Goal: Task Accomplishment & Management: Use online tool/utility

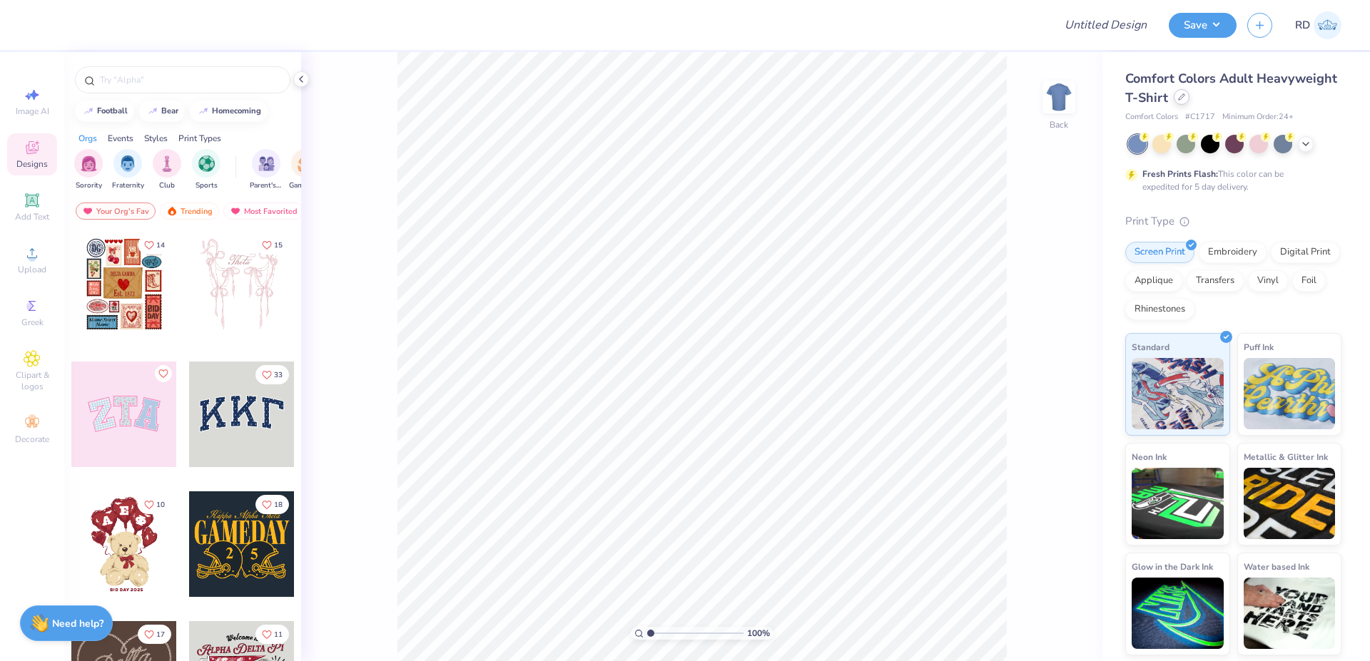
click at [1187, 93] on div at bounding box center [1181, 97] width 16 height 16
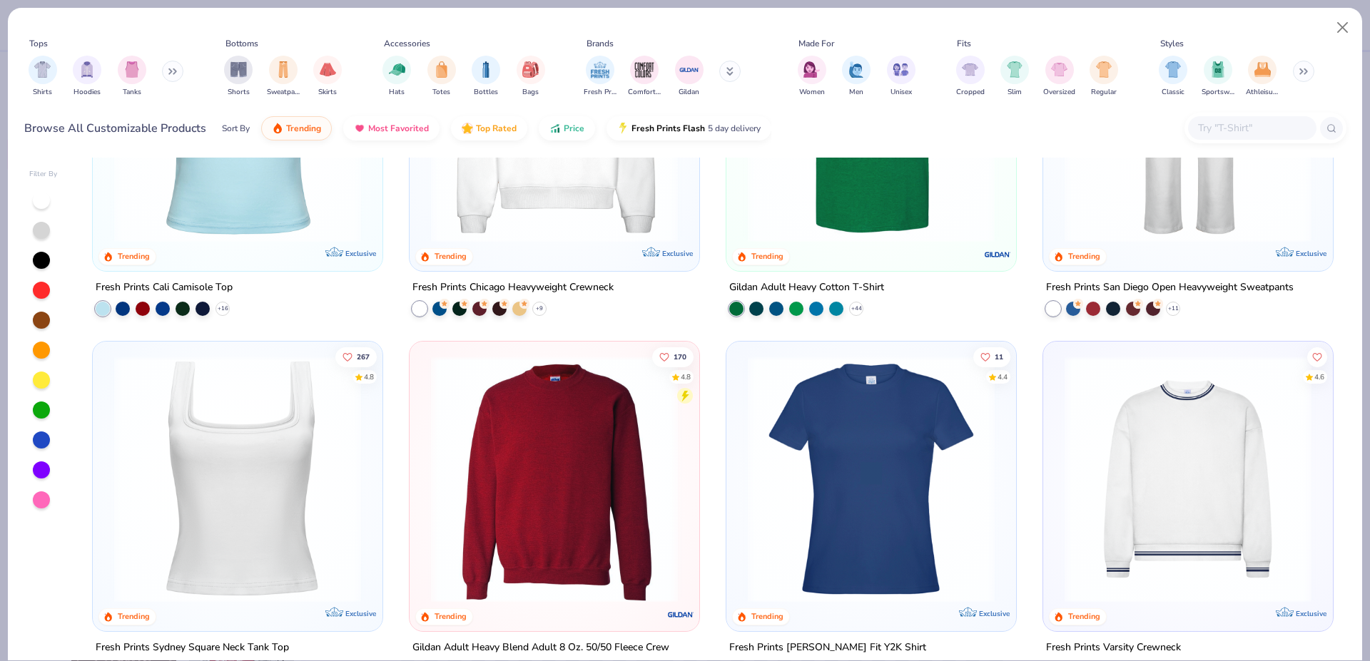
scroll to position [659, 0]
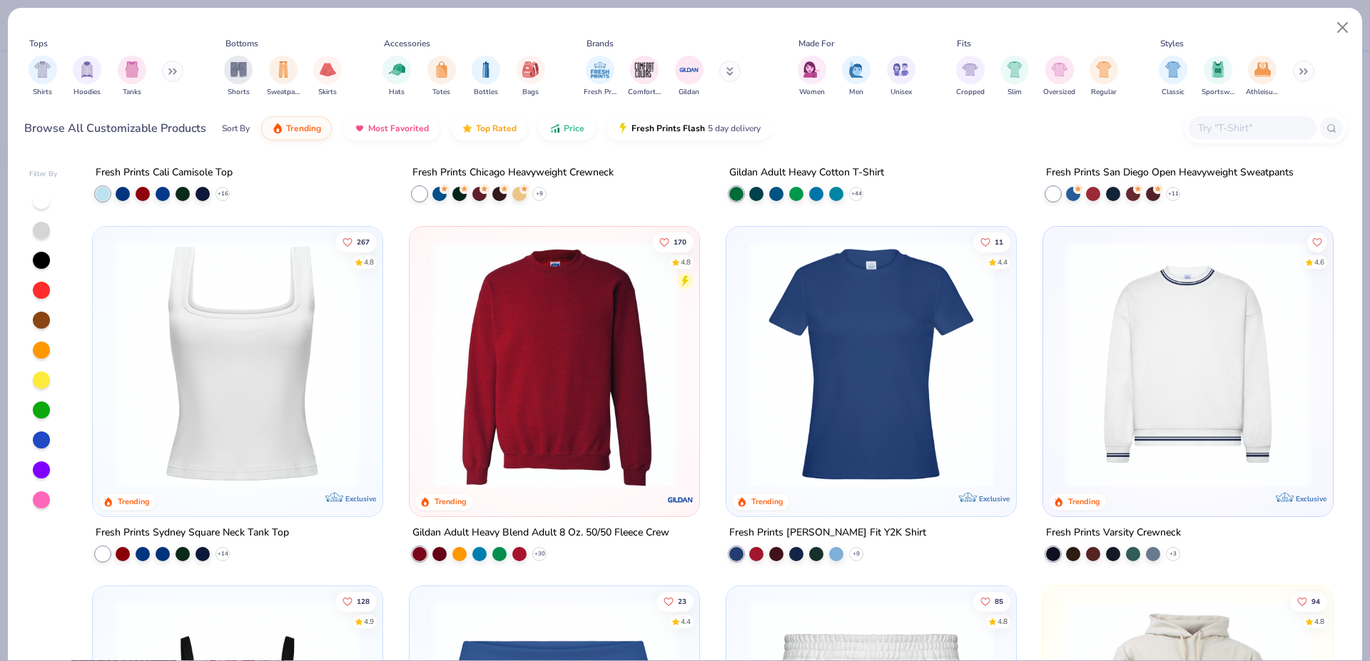
click at [1232, 123] on input "text" at bounding box center [1251, 128] width 110 height 16
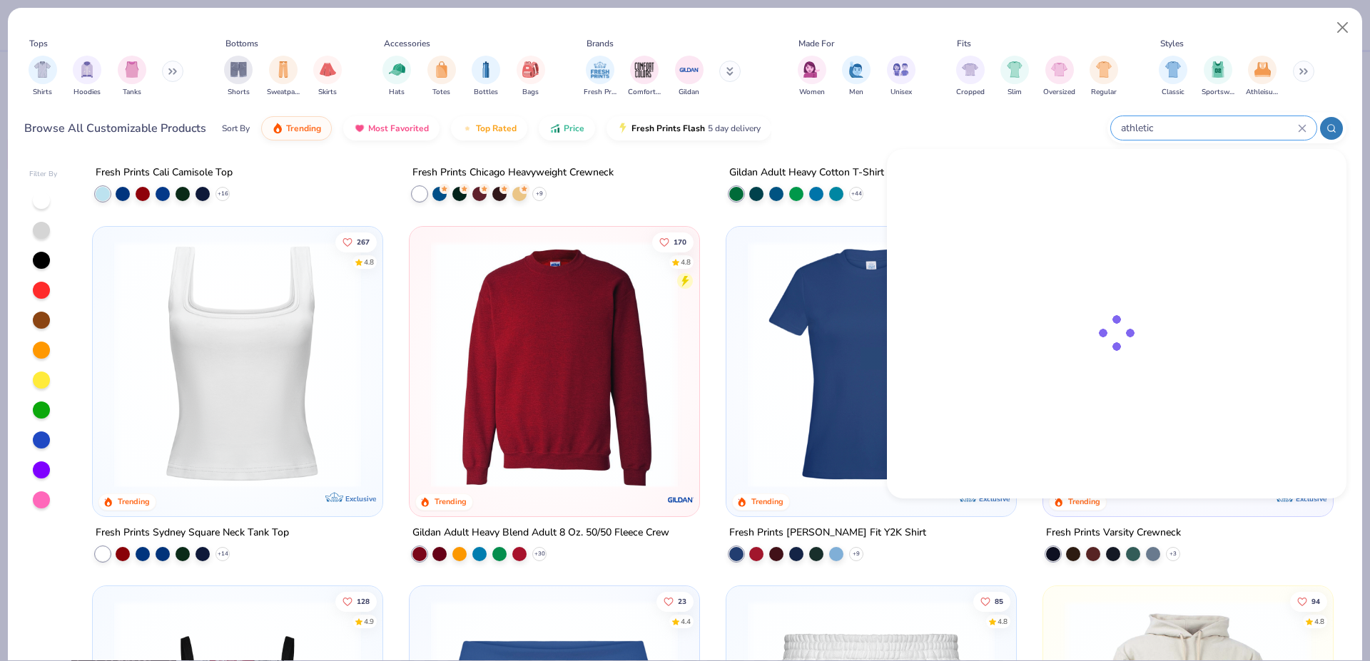
type input "athletic"
click at [169, 68] on button at bounding box center [172, 71] width 21 height 21
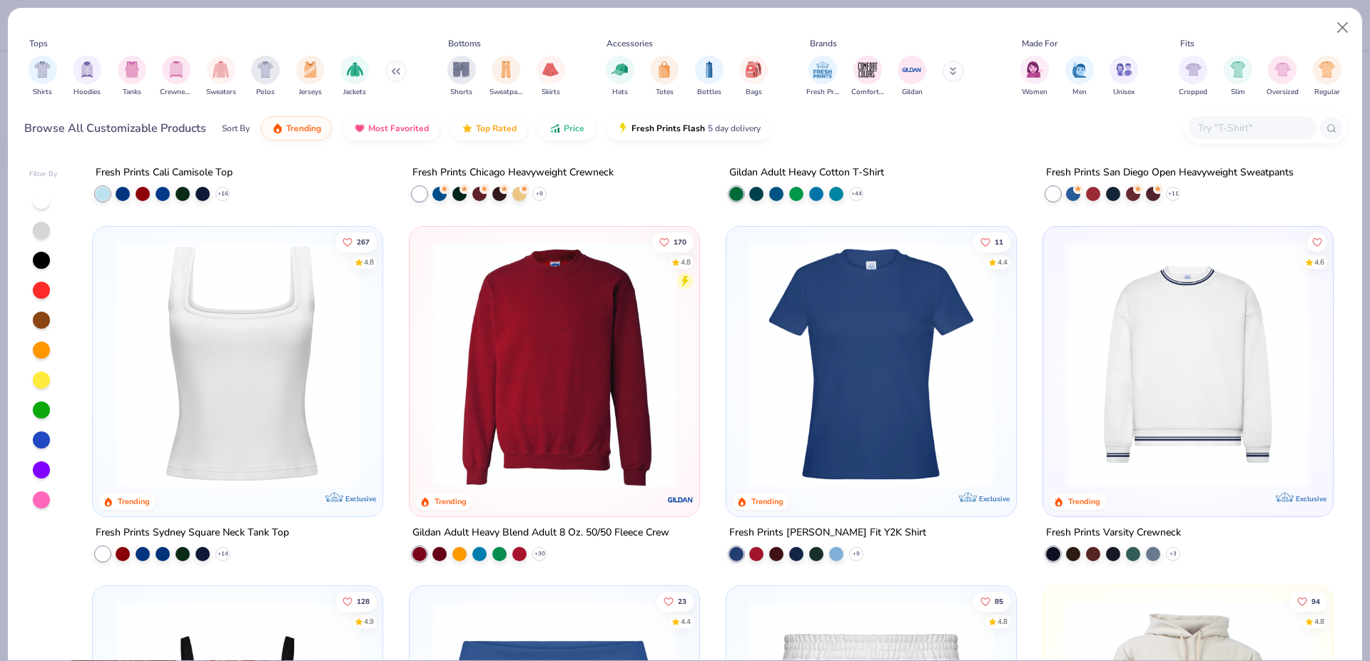
click at [1229, 116] on div at bounding box center [1265, 128] width 162 height 31
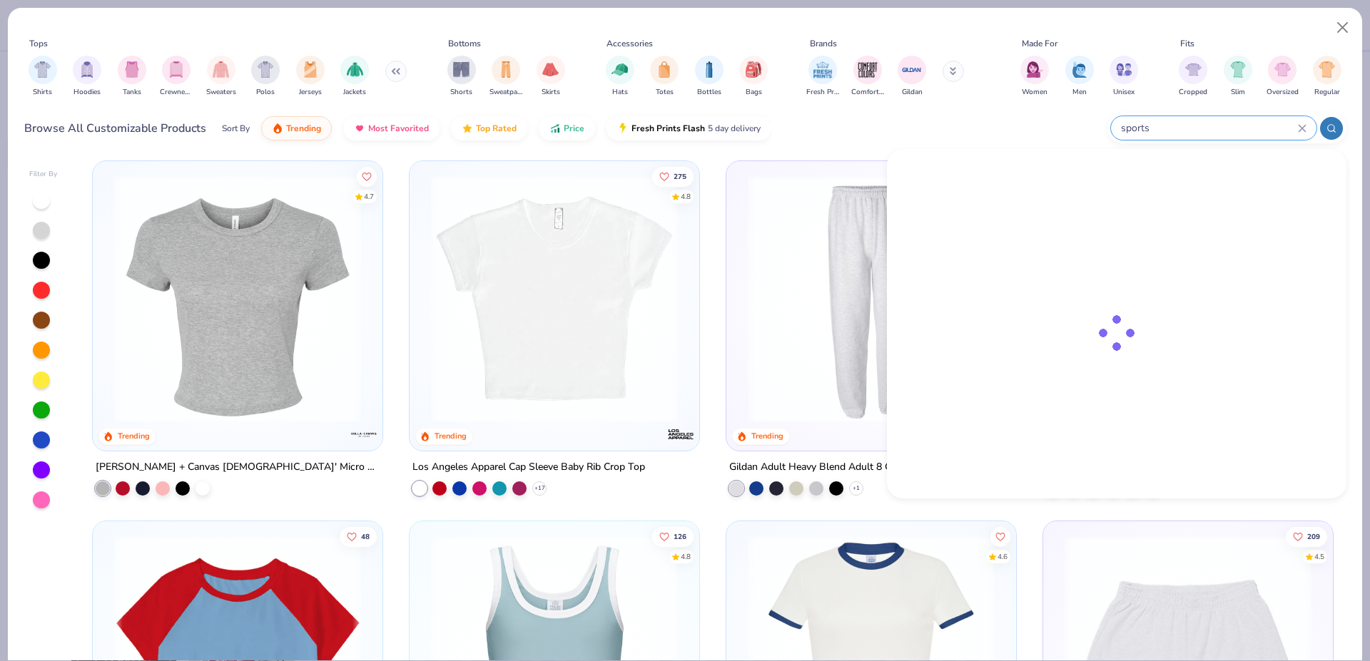
scroll to position [1789, 0]
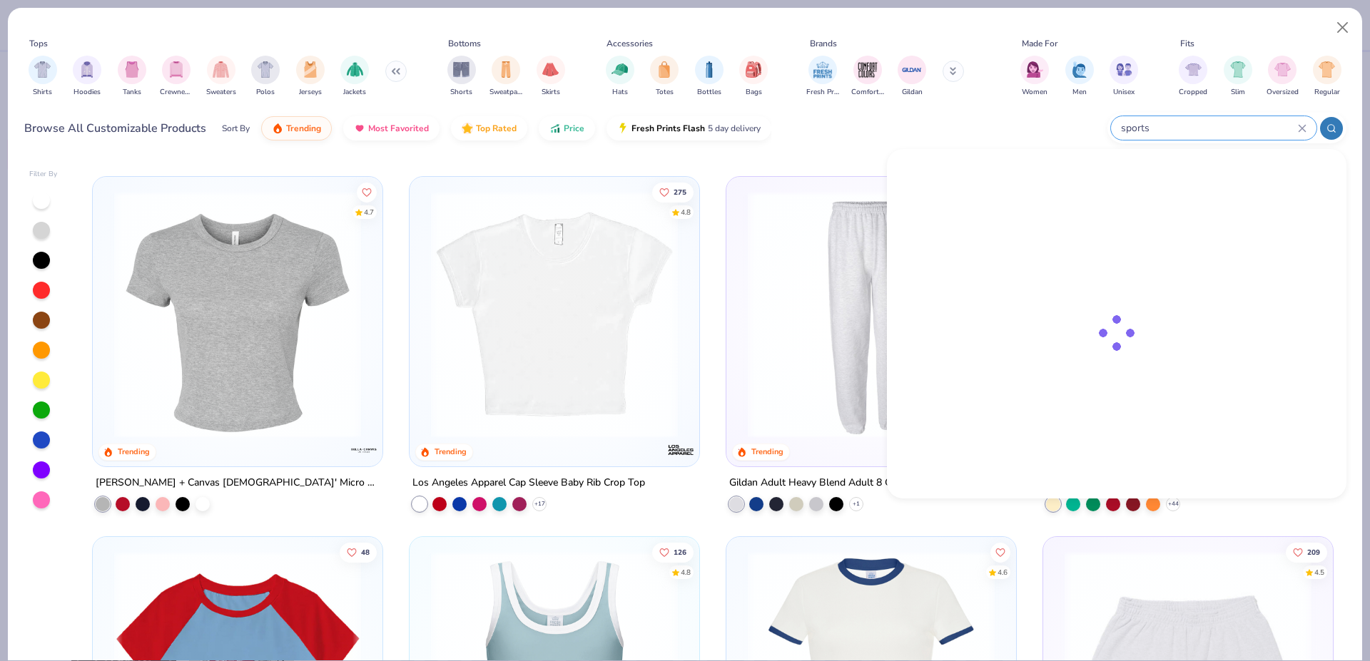
type input "sports"
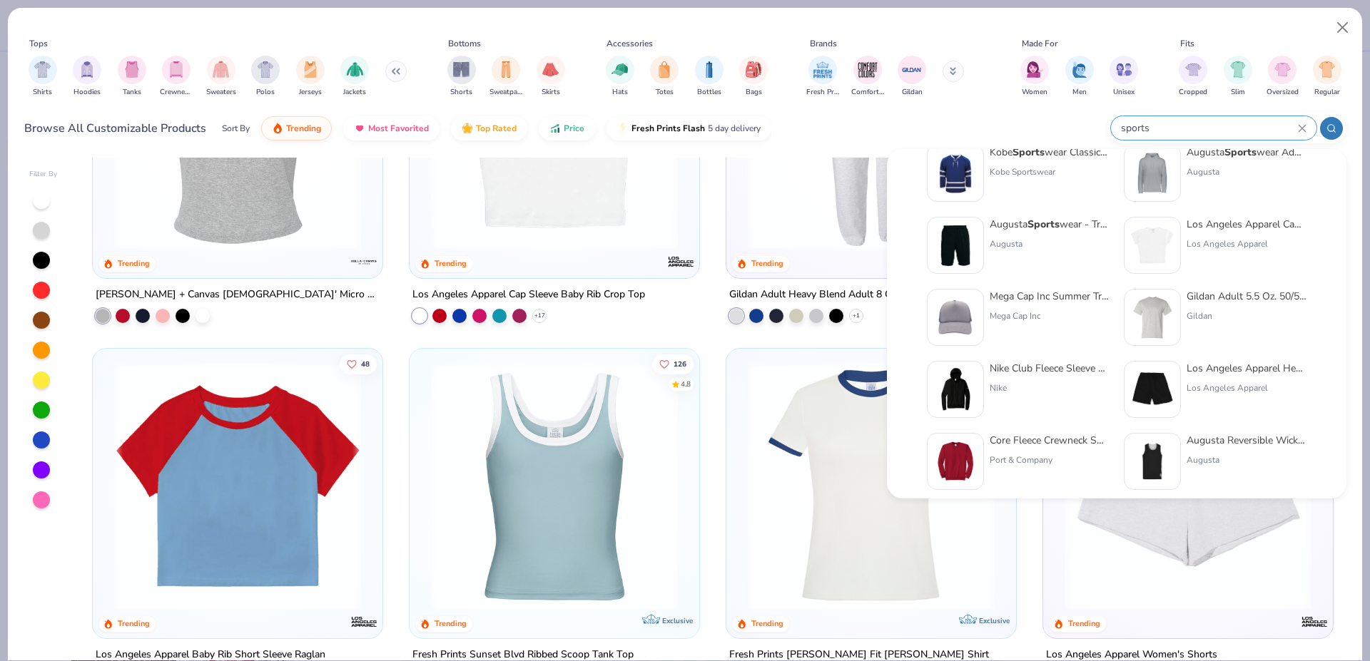
scroll to position [586, 0]
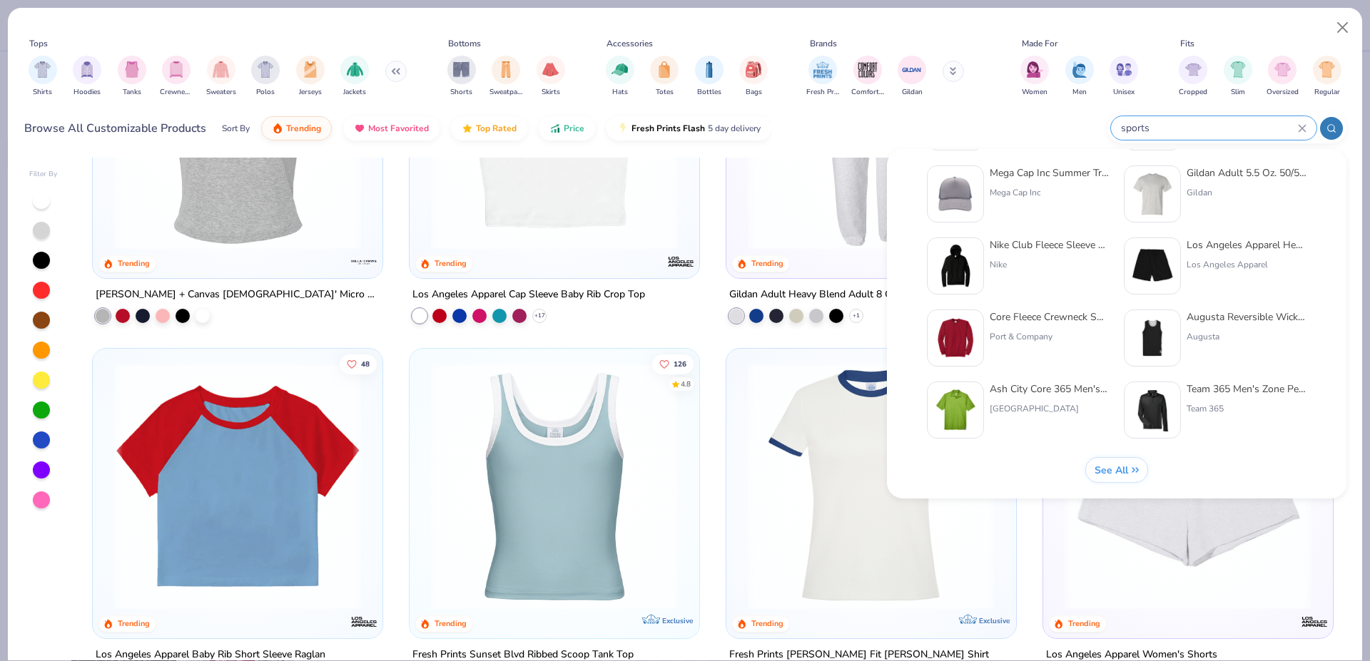
click at [1302, 131] on icon at bounding box center [1301, 128] width 9 height 9
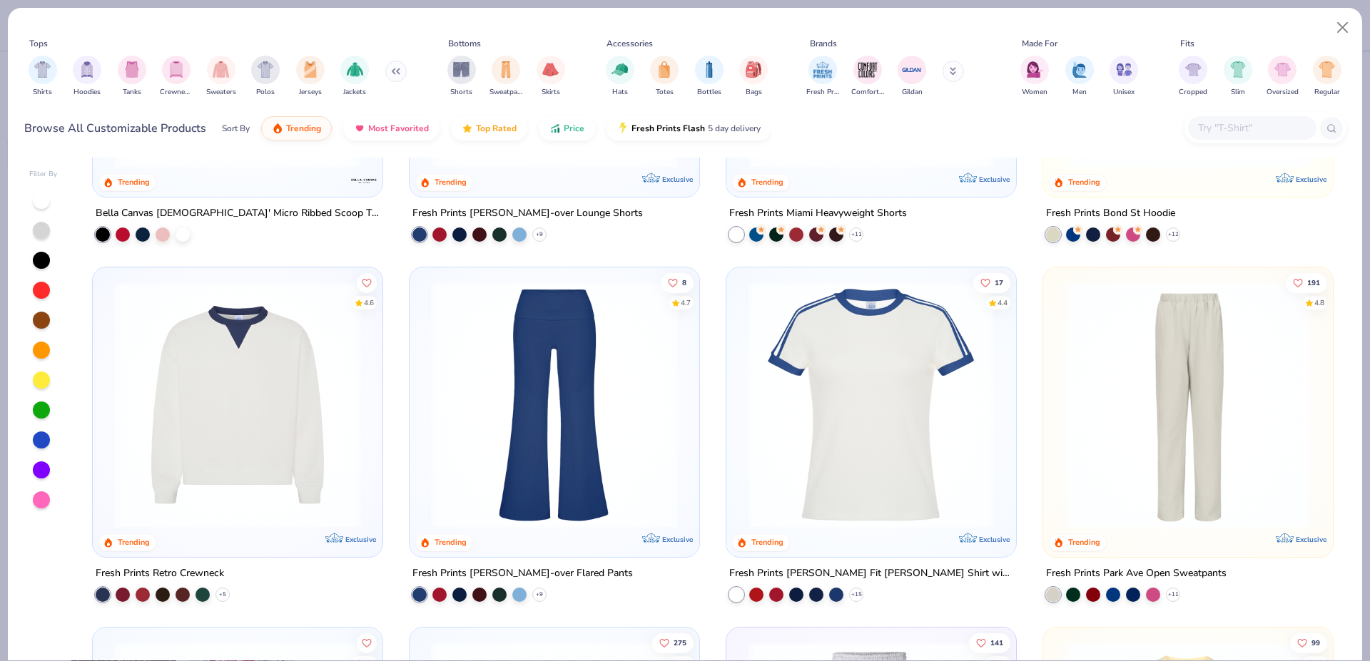
scroll to position [1318, 0]
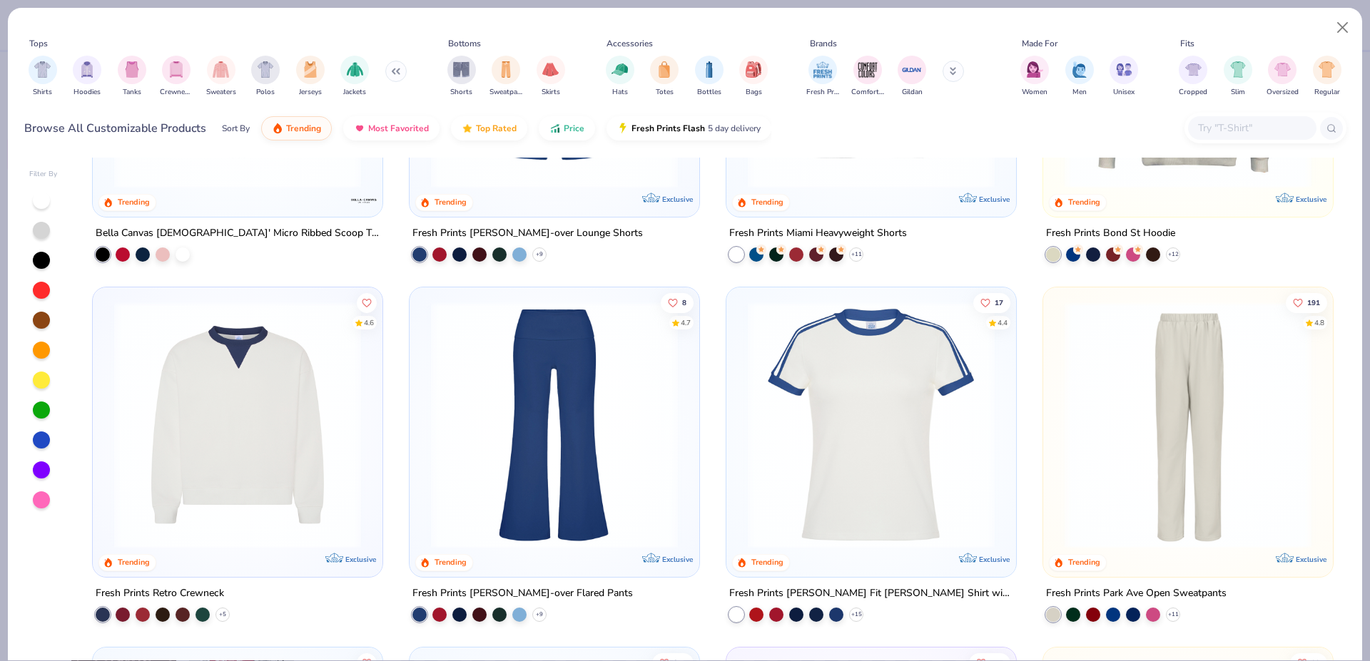
click at [1220, 131] on input "text" at bounding box center [1251, 128] width 110 height 16
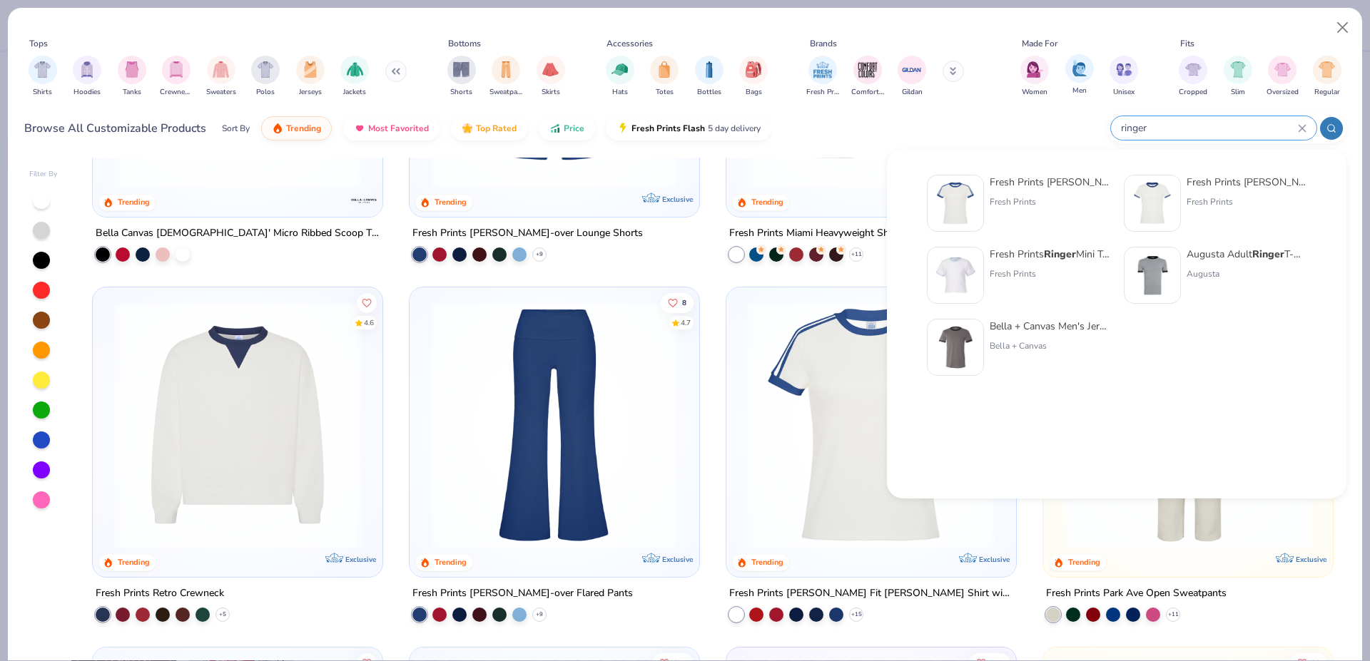
type input "ringer"
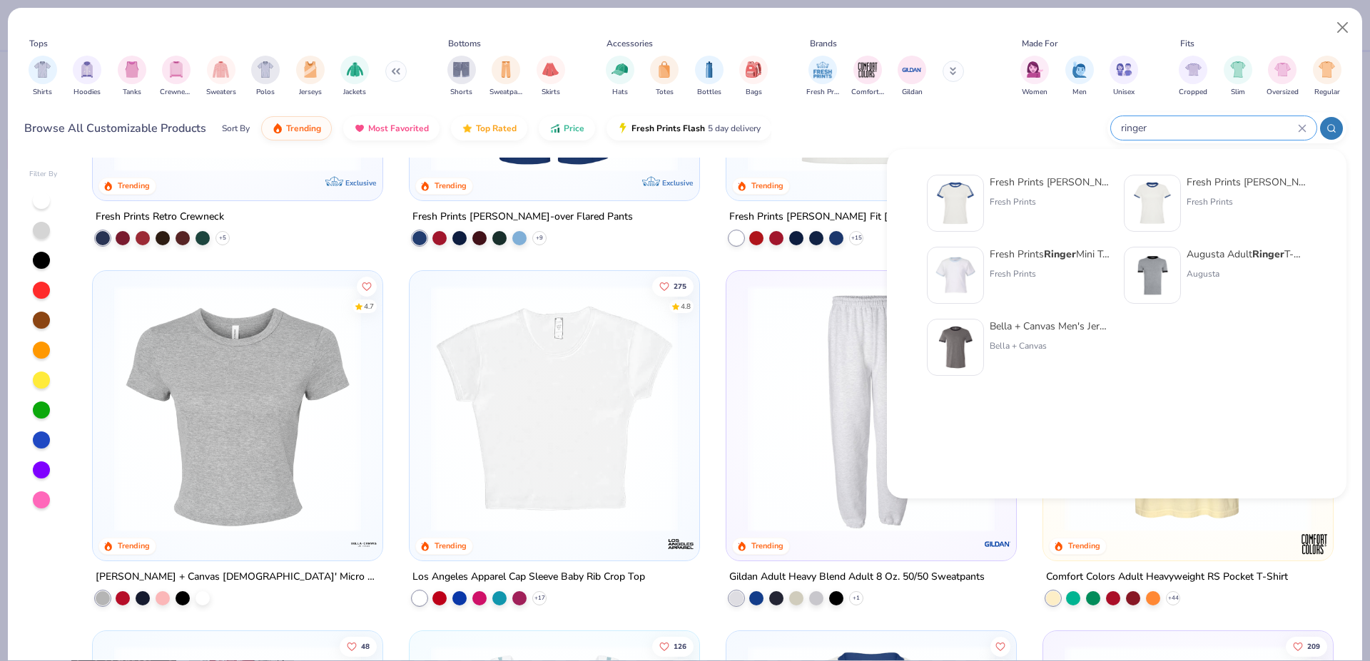
scroll to position [2071, 0]
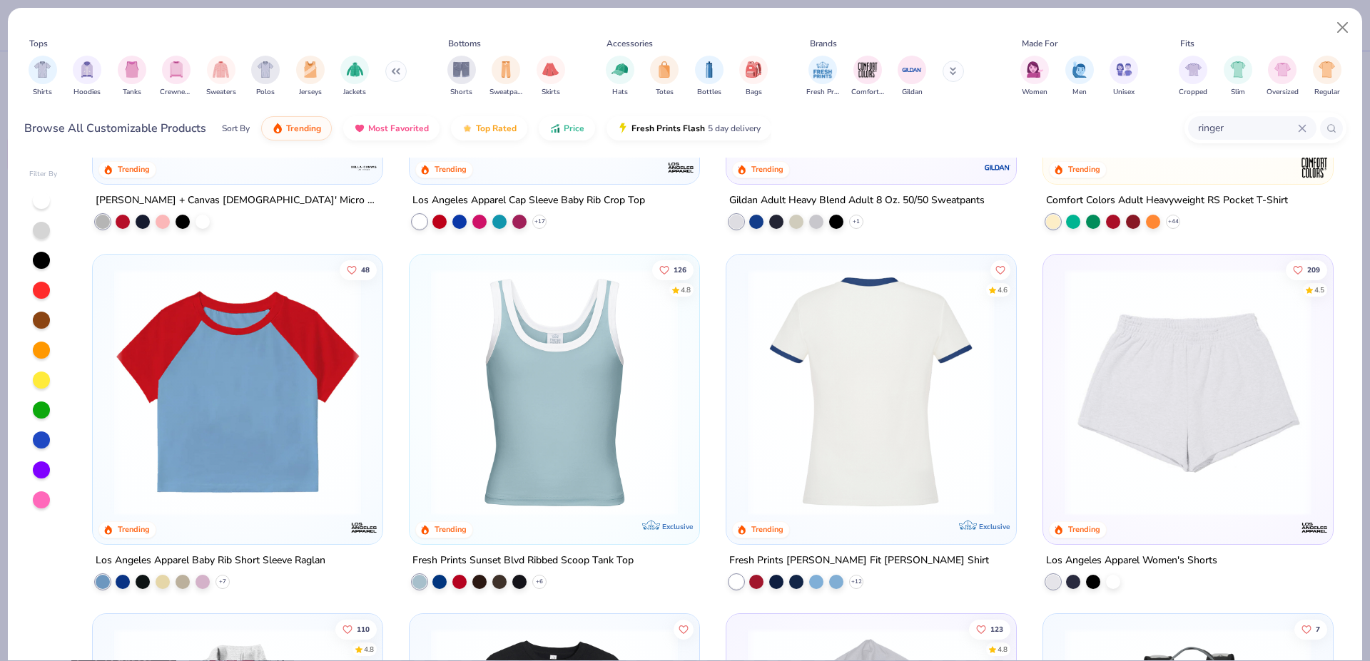
click at [917, 307] on img at bounding box center [870, 391] width 261 height 247
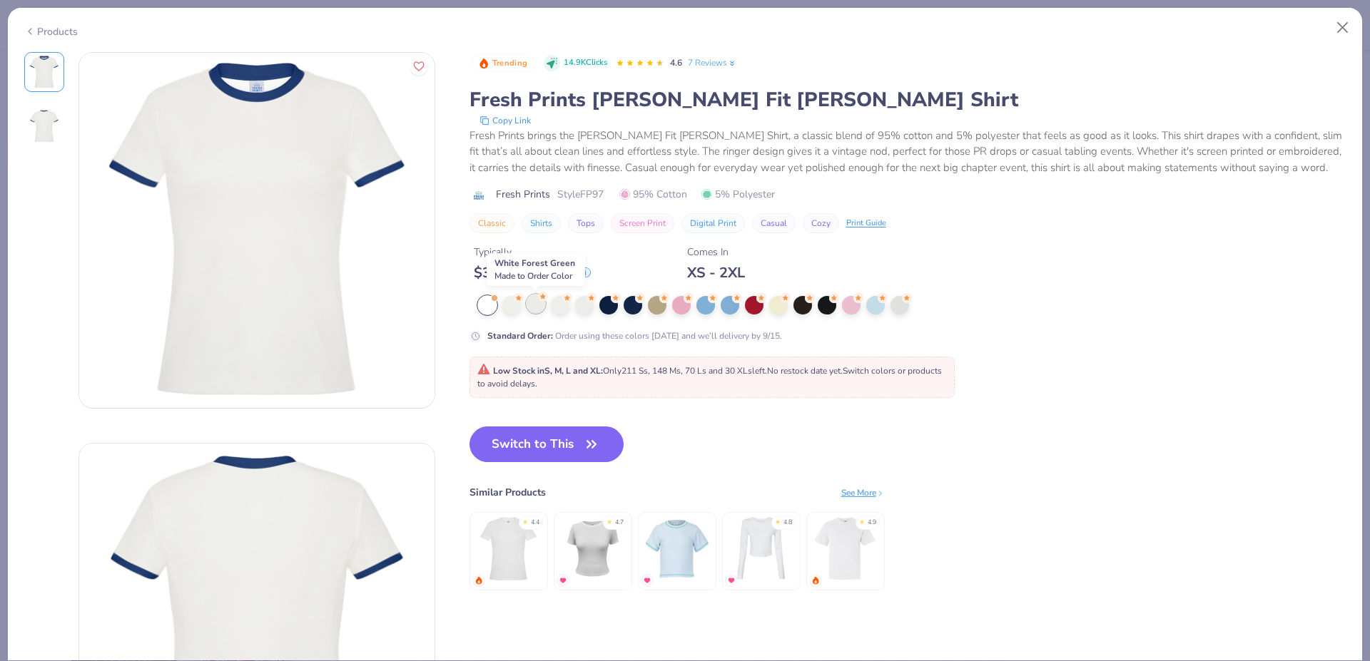
click at [542, 302] on div at bounding box center [535, 304] width 19 height 19
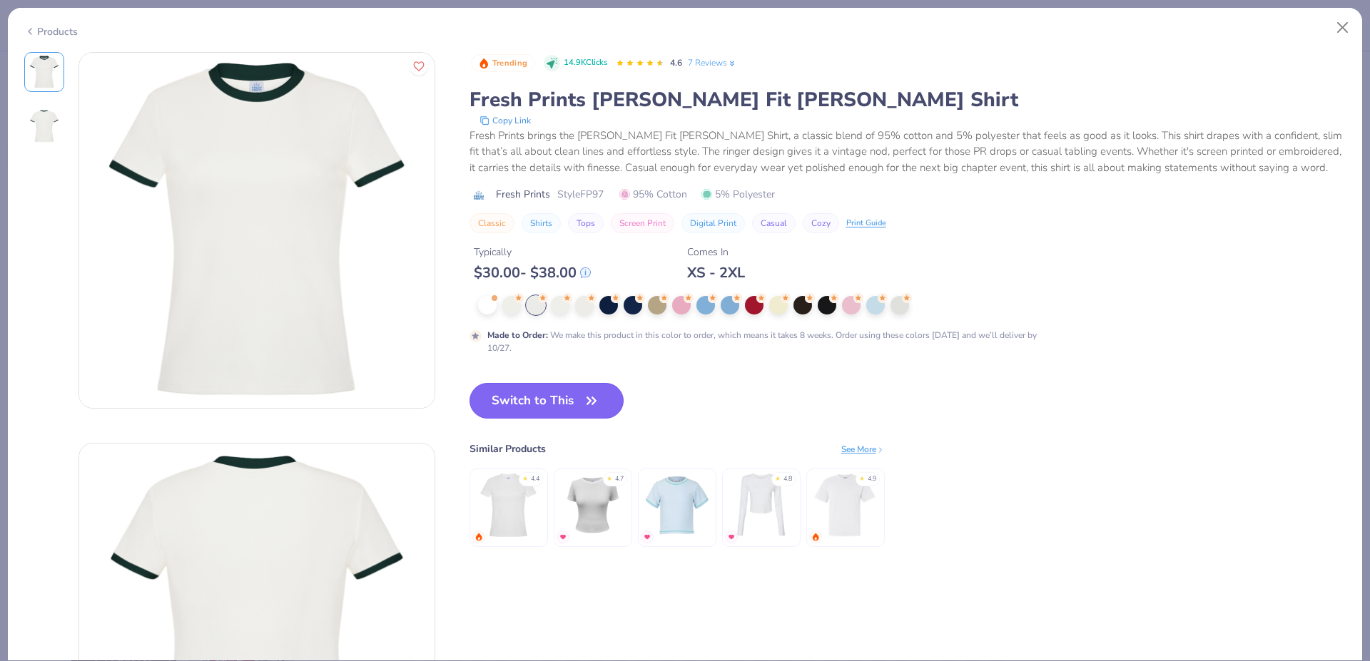
click at [561, 397] on button "Switch to This" at bounding box center [546, 401] width 155 height 36
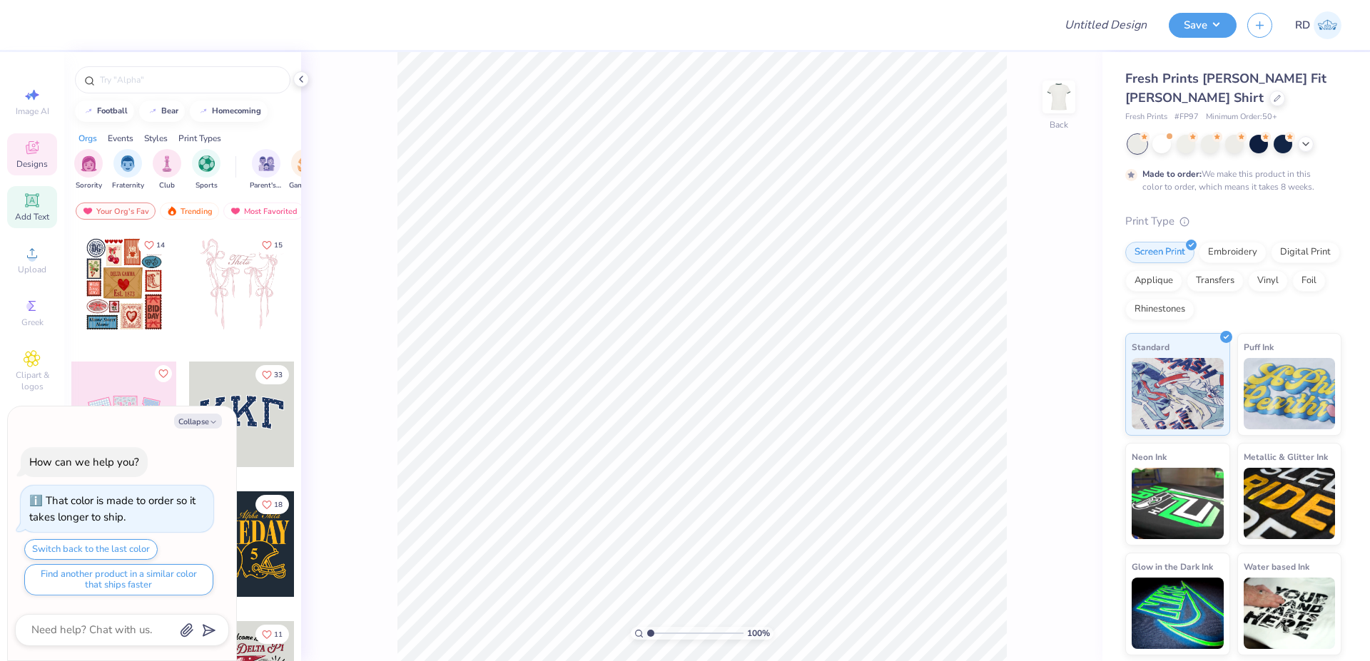
click at [29, 205] on icon at bounding box center [31, 200] width 11 height 11
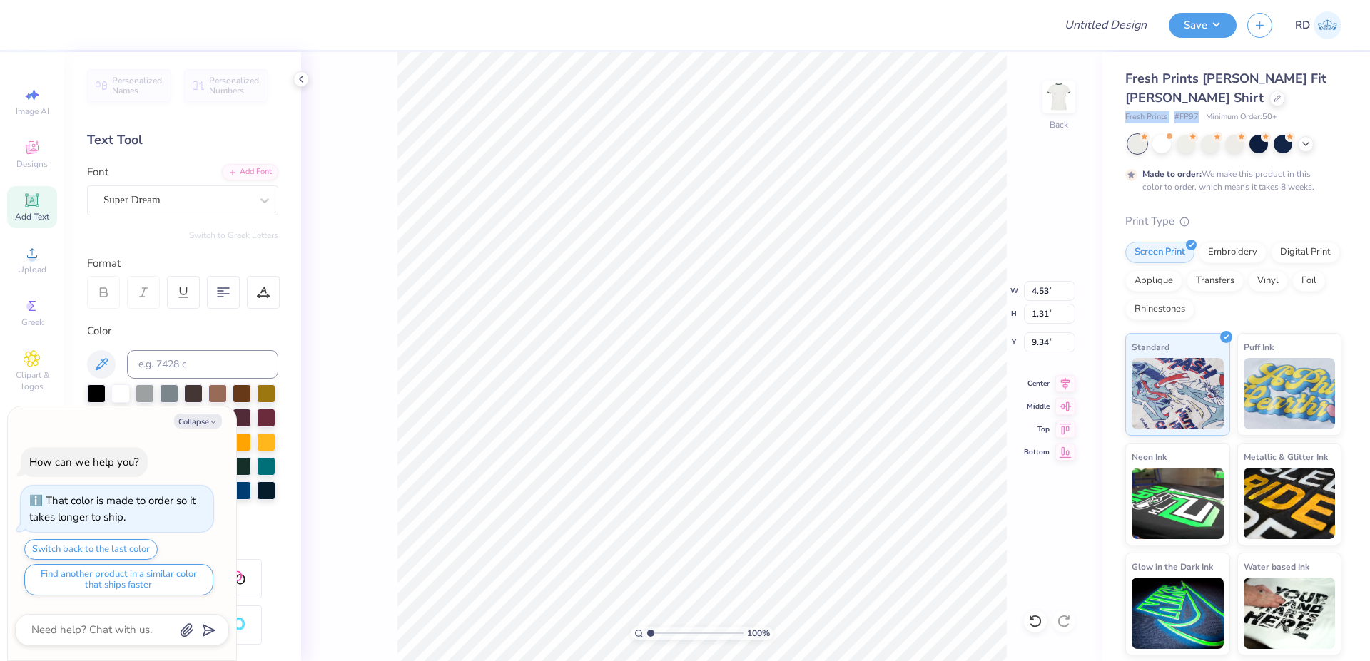
drag, startPoint x: 1123, startPoint y: 115, endPoint x: 1197, endPoint y: 116, distance: 73.5
click at [1197, 116] on div "Fresh Prints [PERSON_NAME] Fit [PERSON_NAME] Shirt Fresh Prints # FP97 Minimum …" at bounding box center [1235, 353] width 267 height 603
copy div "Fresh Prints # FP97"
click at [44, 255] on div "Upload" at bounding box center [32, 260] width 50 height 42
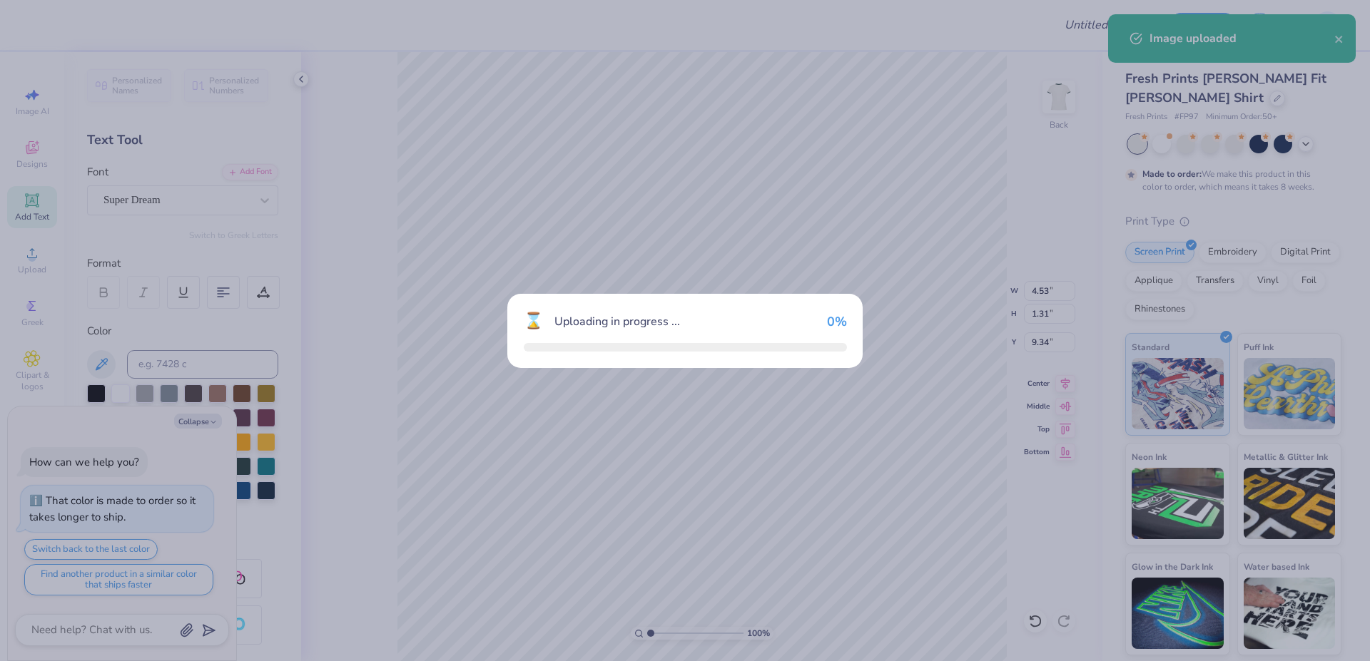
type textarea "x"
type input "11.74"
type input "3.24"
type input "8.38"
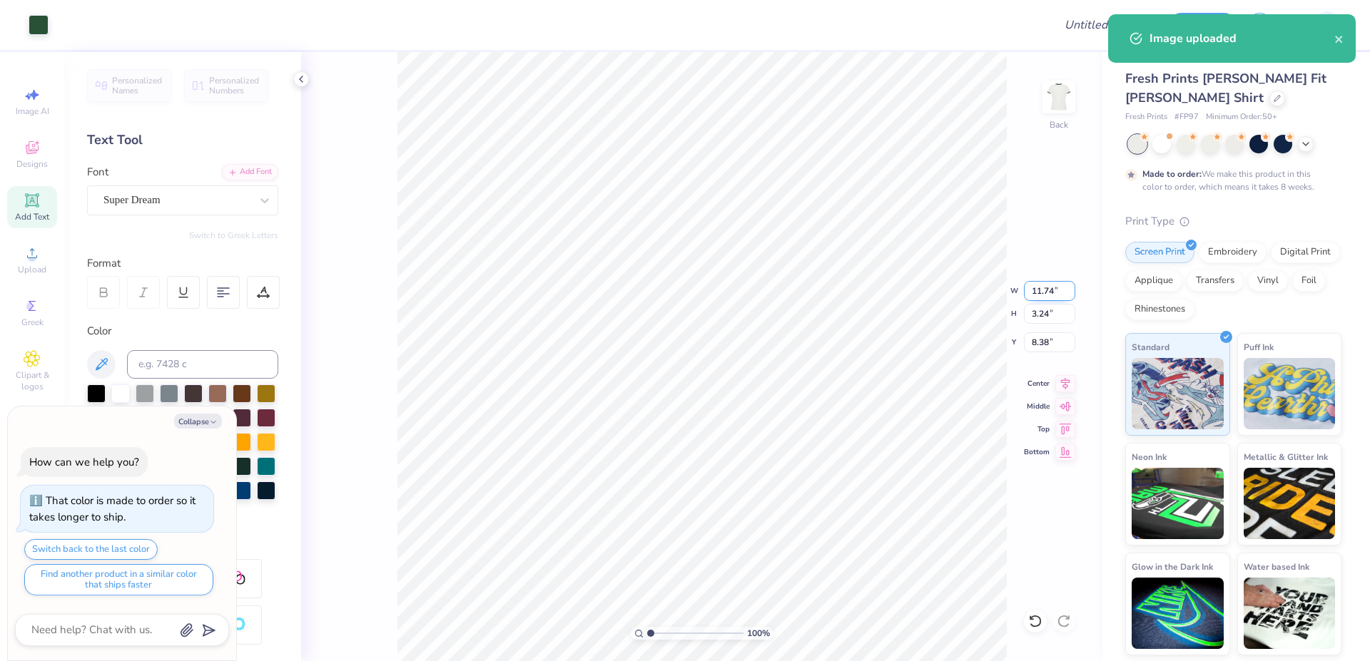
click at [1057, 293] on input "11.74" at bounding box center [1049, 291] width 51 height 20
type input "10"
type textarea "x"
type input "10.00"
type input "2.76"
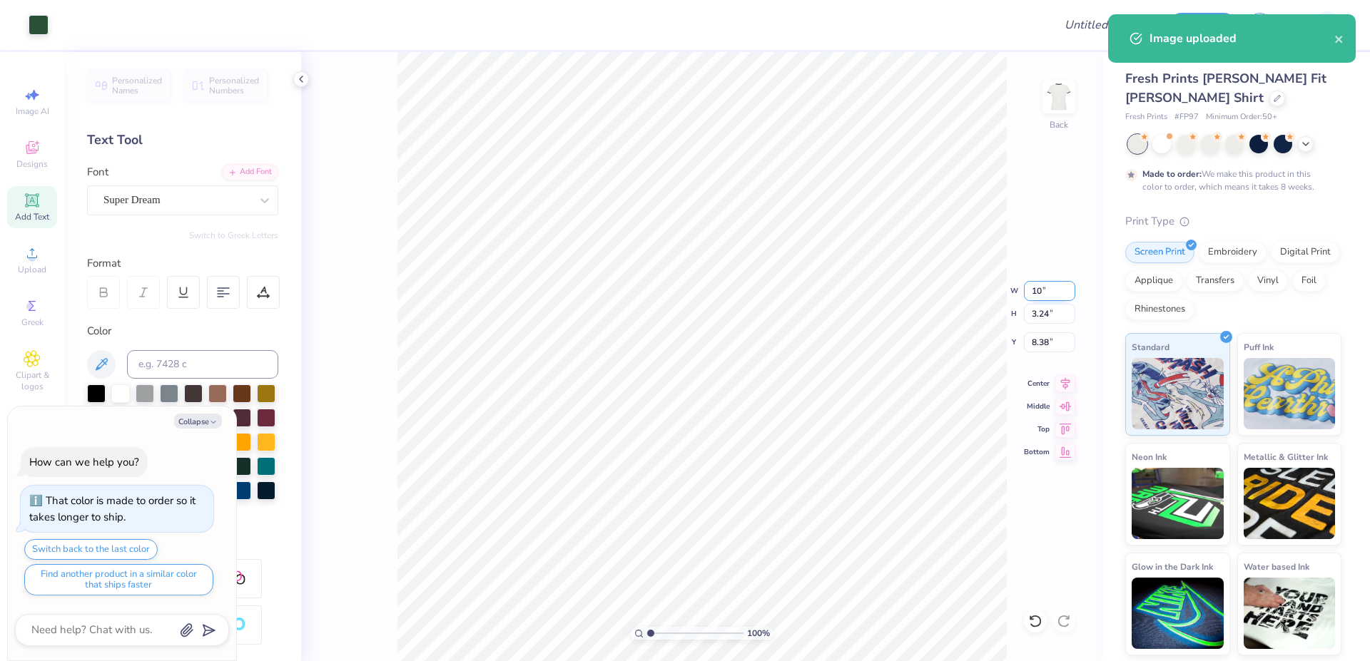
type input "8.62"
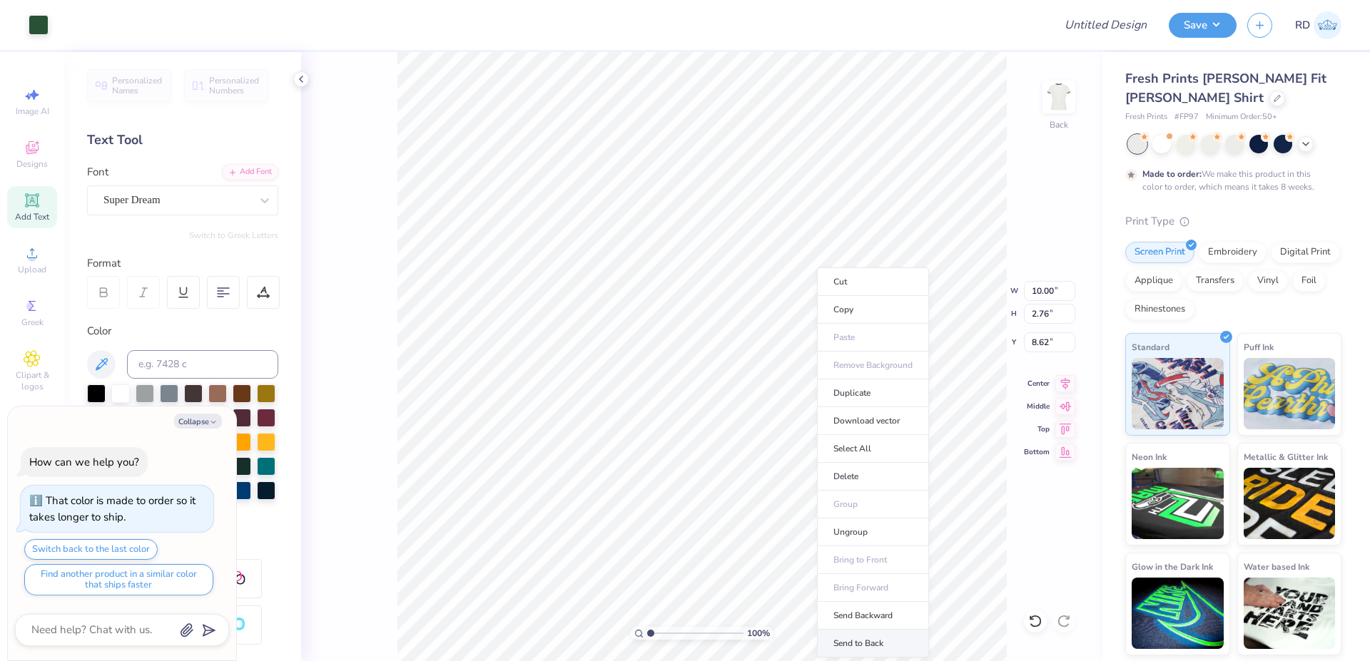
click at [860, 643] on li "Send to Back" at bounding box center [873, 644] width 112 height 28
type textarea "x"
type input "4.53"
type input "1.31"
type input "9.34"
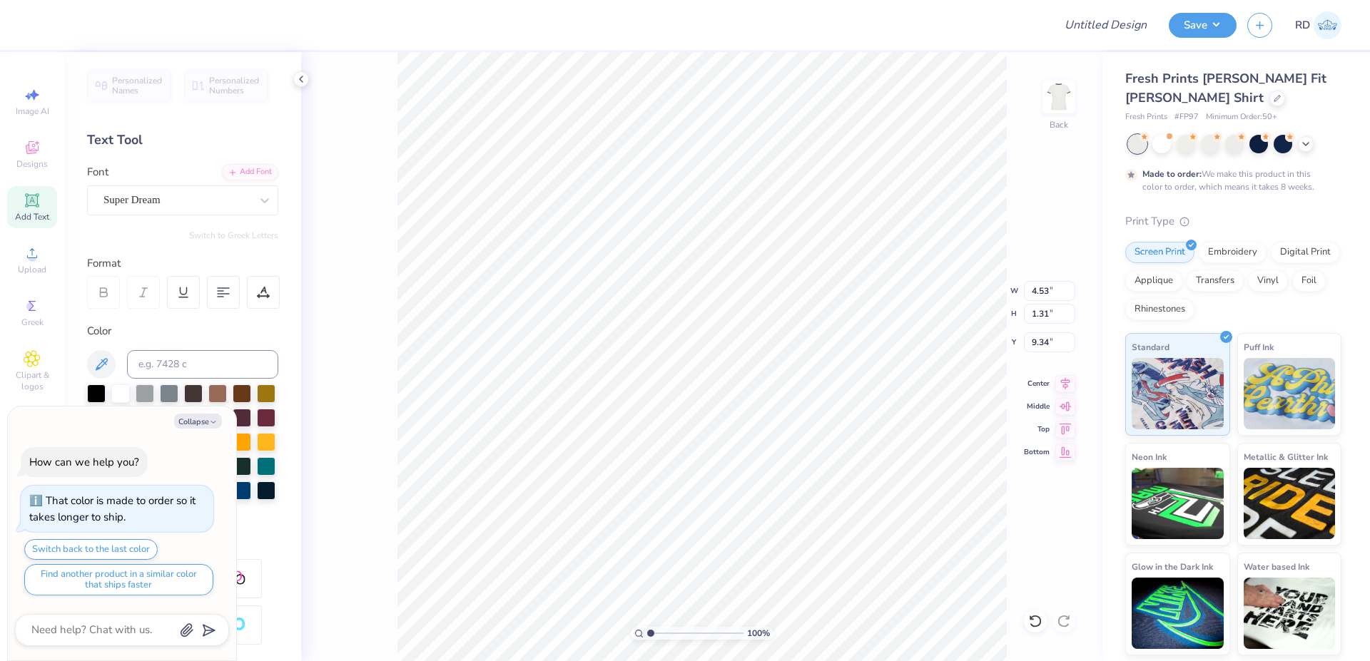
type textarea "x"
type input "10.00"
type input "2.76"
type input "8.62"
type textarea "x"
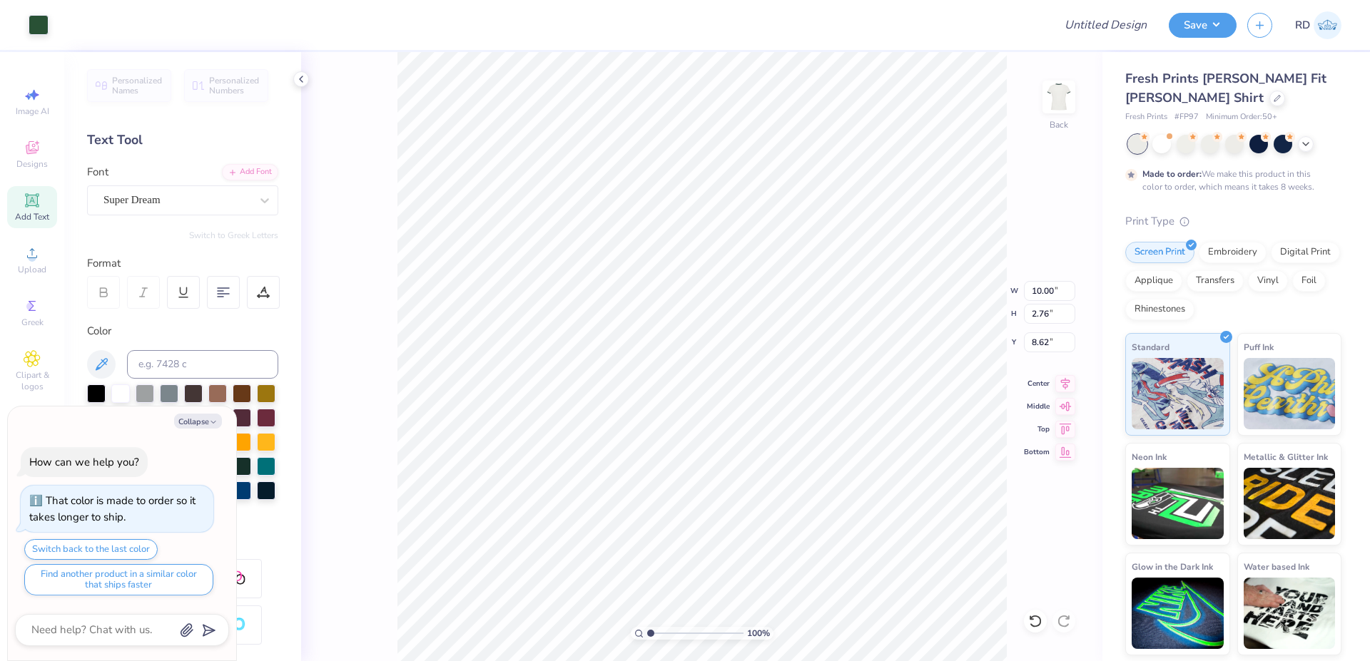
type input "4.53"
type input "1.31"
type input "9.34"
click at [198, 422] on button "Collapse" at bounding box center [198, 421] width 48 height 15
type textarea "x"
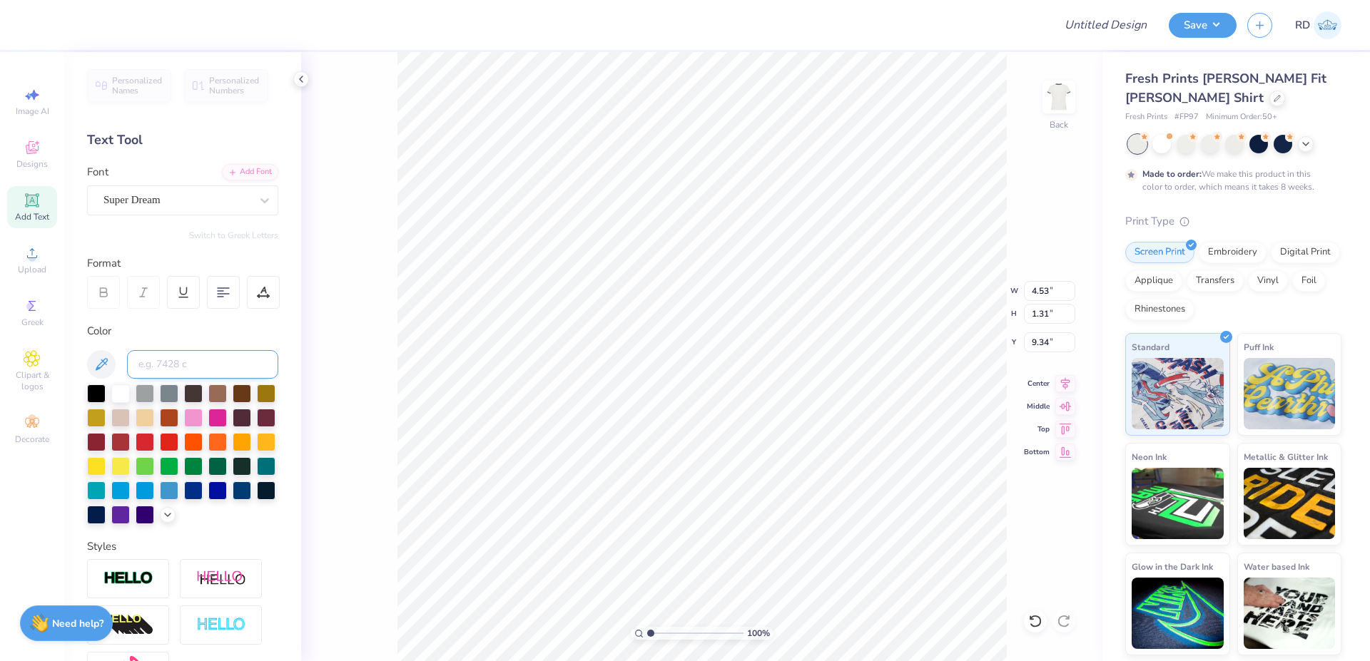
click at [193, 365] on input at bounding box center [202, 364] width 151 height 29
type input "350"
click at [248, 167] on div "Add Font" at bounding box center [250, 171] width 56 height 16
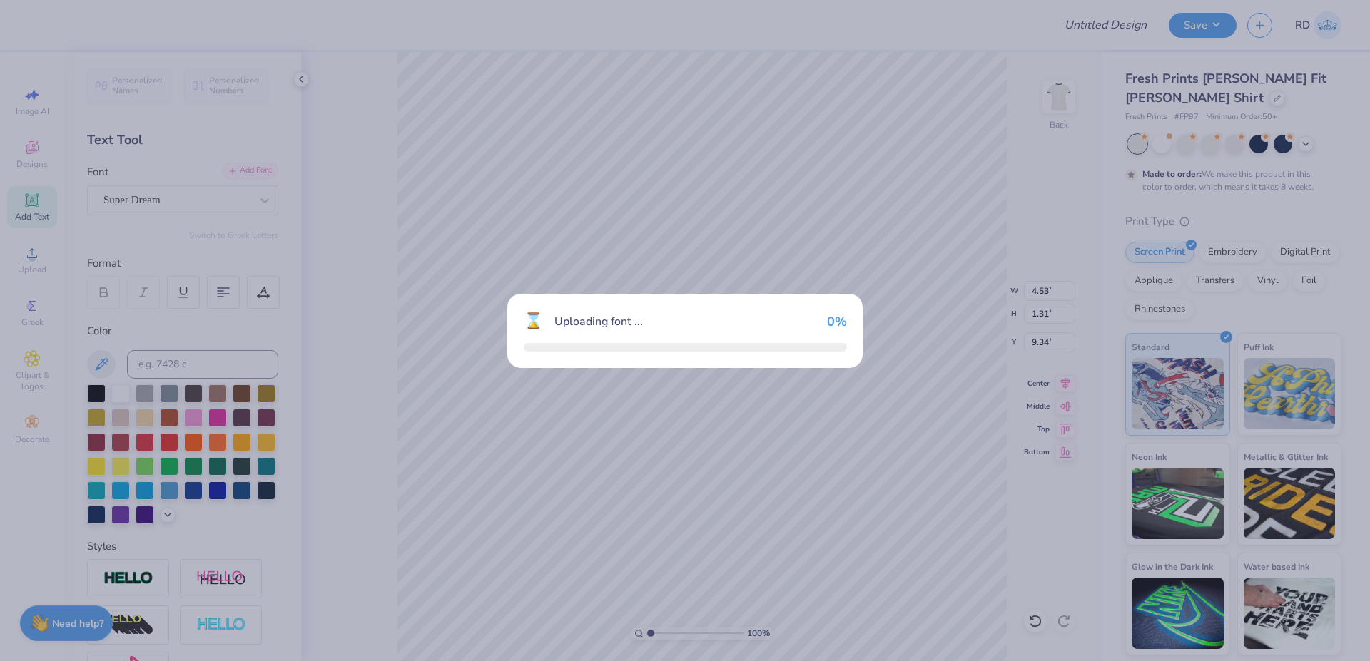
type input "3.93"
type input "1.46"
type input "9.27"
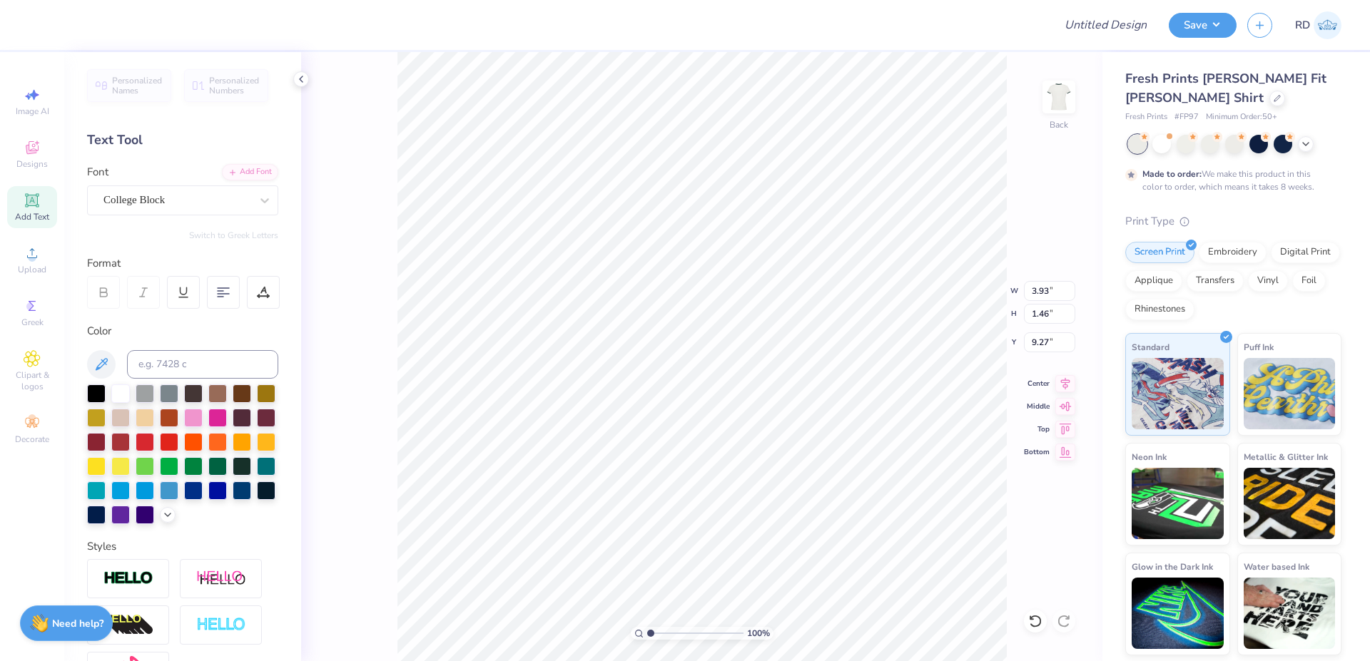
type textarea "KAYDEE"
click at [1046, 287] on input "5.87" at bounding box center [1049, 291] width 51 height 20
type input "10.00"
type input "2.49"
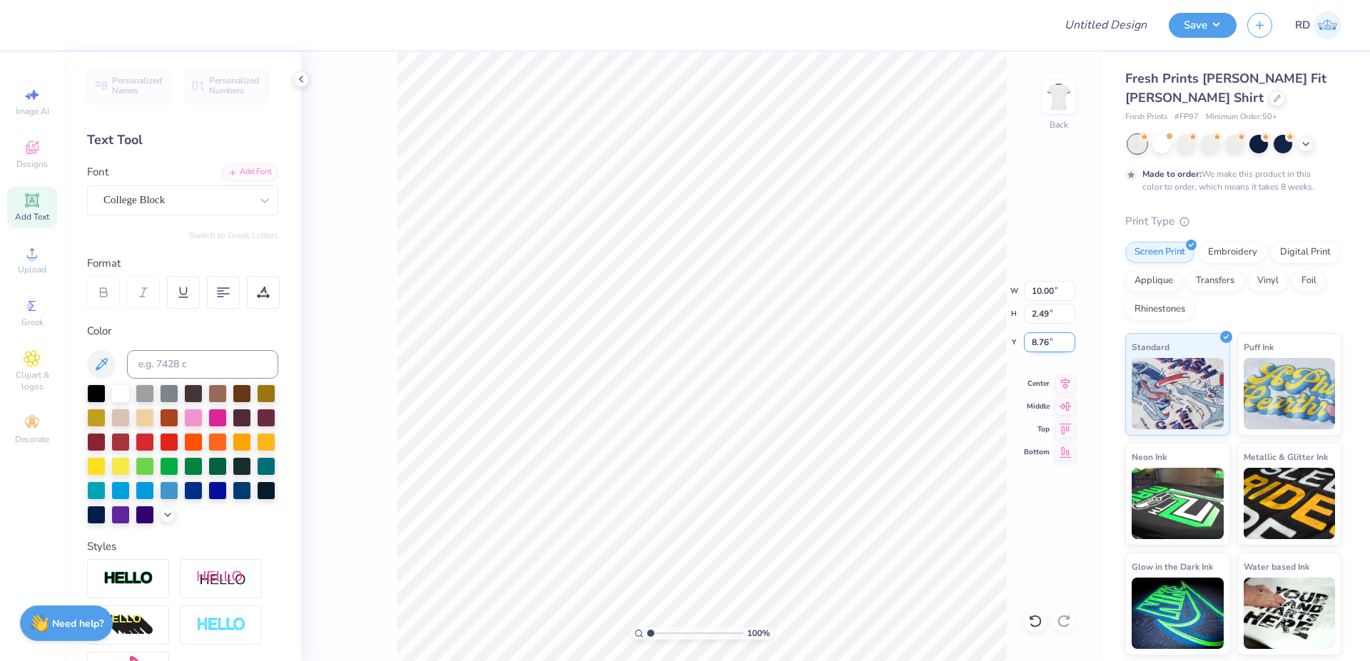
click at [1055, 342] on input "8.76" at bounding box center [1049, 342] width 51 height 20
type input "3.00"
click at [1067, 378] on icon at bounding box center [1065, 381] width 9 height 12
click at [657, 636] on input "range" at bounding box center [695, 633] width 96 height 13
type input "1.71"
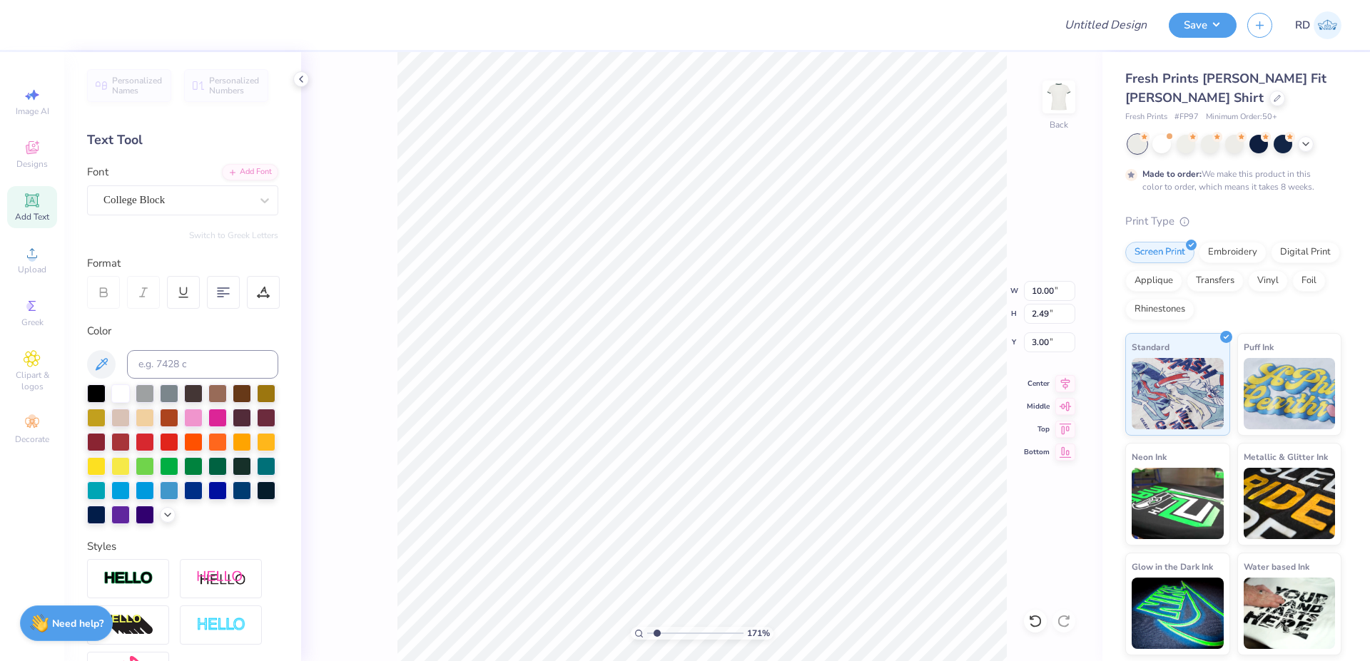
type input "2.76"
type input "5.72"
click at [1064, 382] on icon at bounding box center [1065, 381] width 20 height 17
type input "5.75"
type input "5.79"
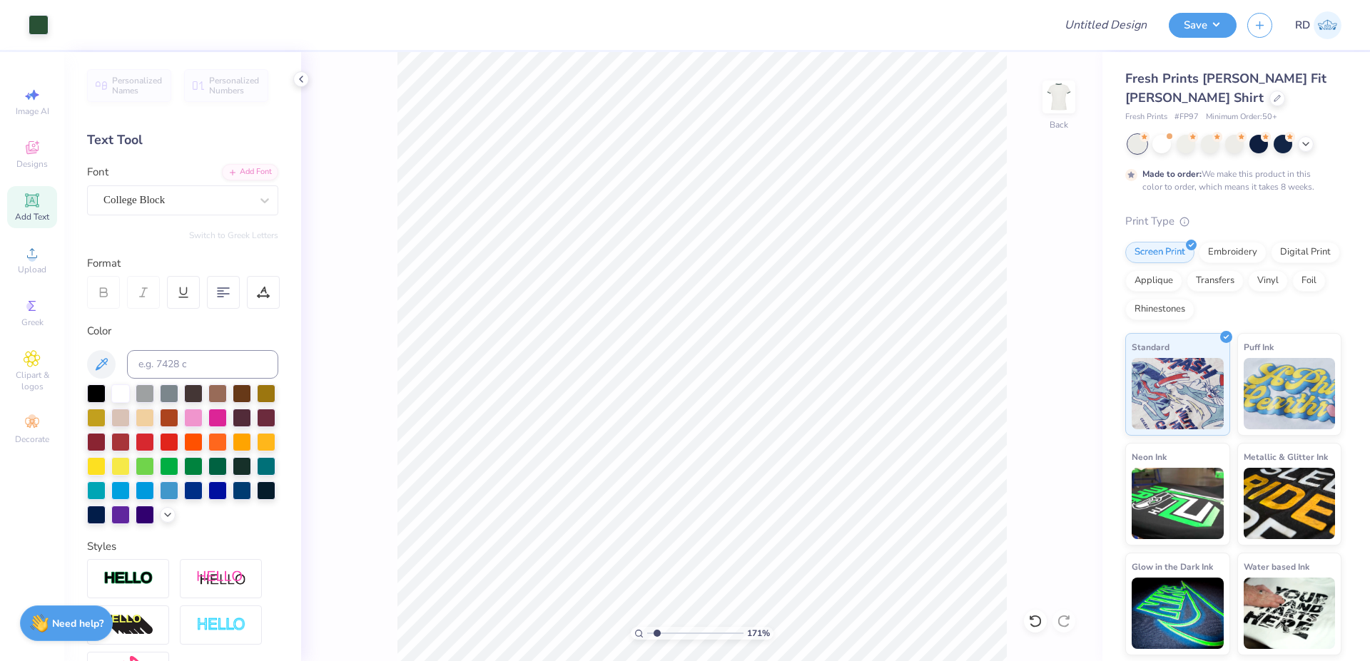
click at [38, 202] on icon at bounding box center [32, 200] width 14 height 14
click at [240, 170] on div "Add Font" at bounding box center [250, 171] width 56 height 16
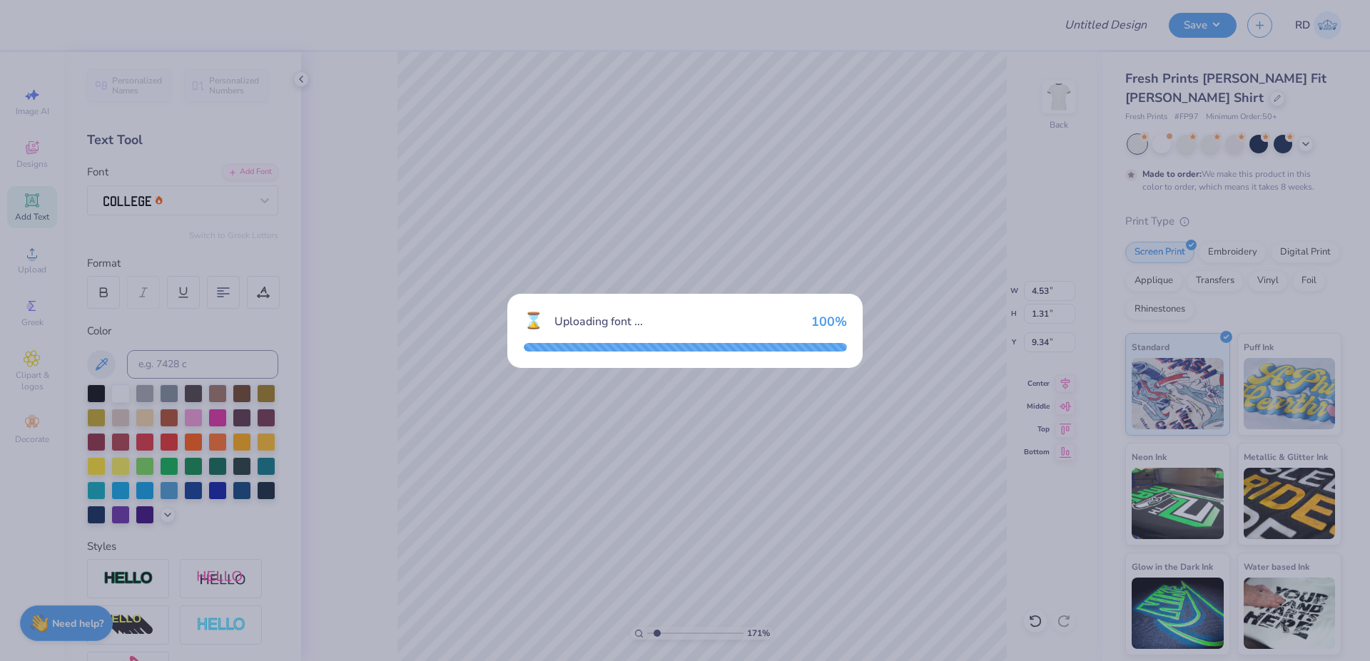
type input "4.11"
type input "1.28"
type input "9.36"
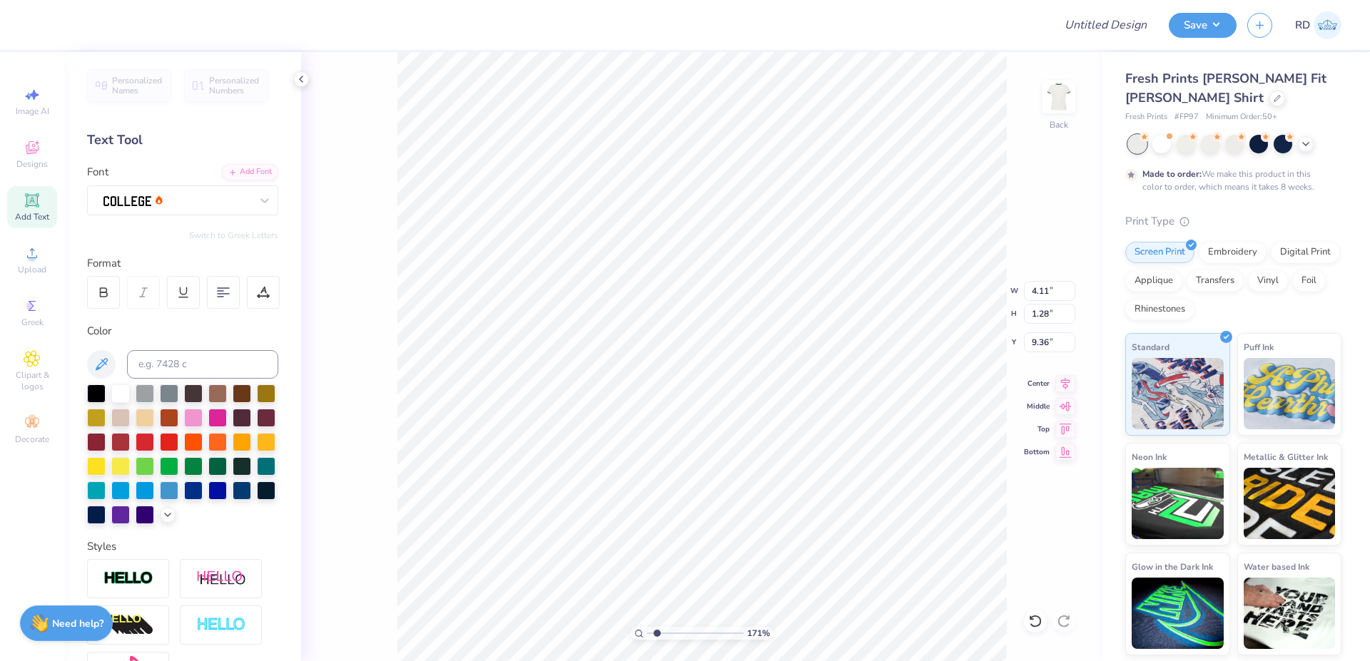
type textarea "bid day"
click at [679, 636] on input "range" at bounding box center [695, 633] width 96 height 13
type input "4.02"
type input "9.40"
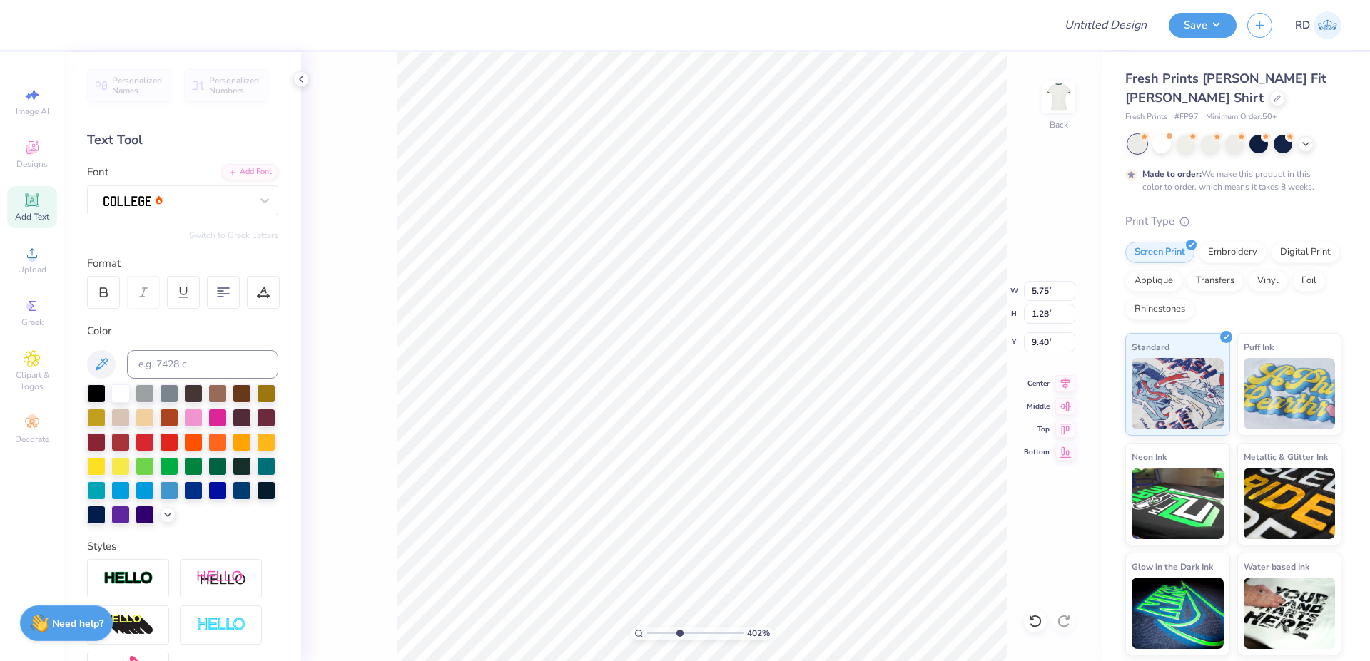
type textarea "2025"
click at [1042, 290] on input "5.75" at bounding box center [1049, 291] width 51 height 20
paste input "1.15"
type input "1.15"
type input "0.42"
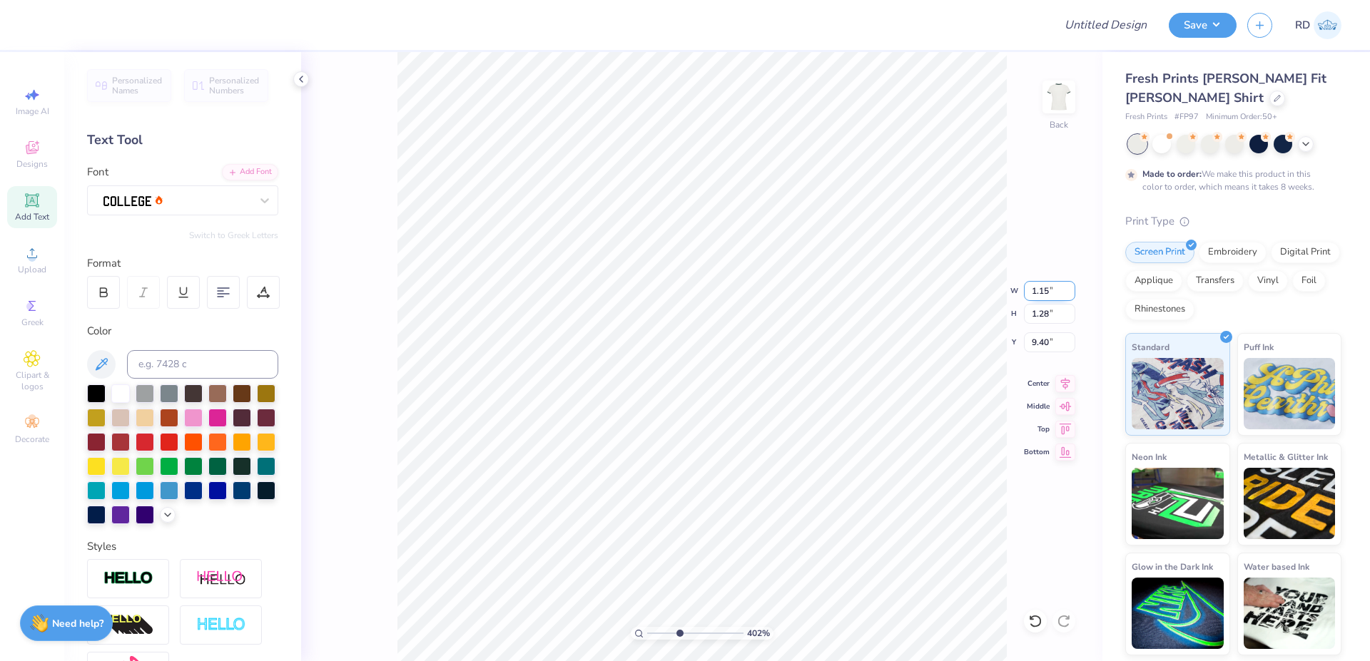
type input "9.82"
drag, startPoint x: 710, startPoint y: 629, endPoint x: 740, endPoint y: 628, distance: 30.0
type input "8.86"
click at [725, 636] on input "range" at bounding box center [695, 633] width 96 height 13
type input "8.20"
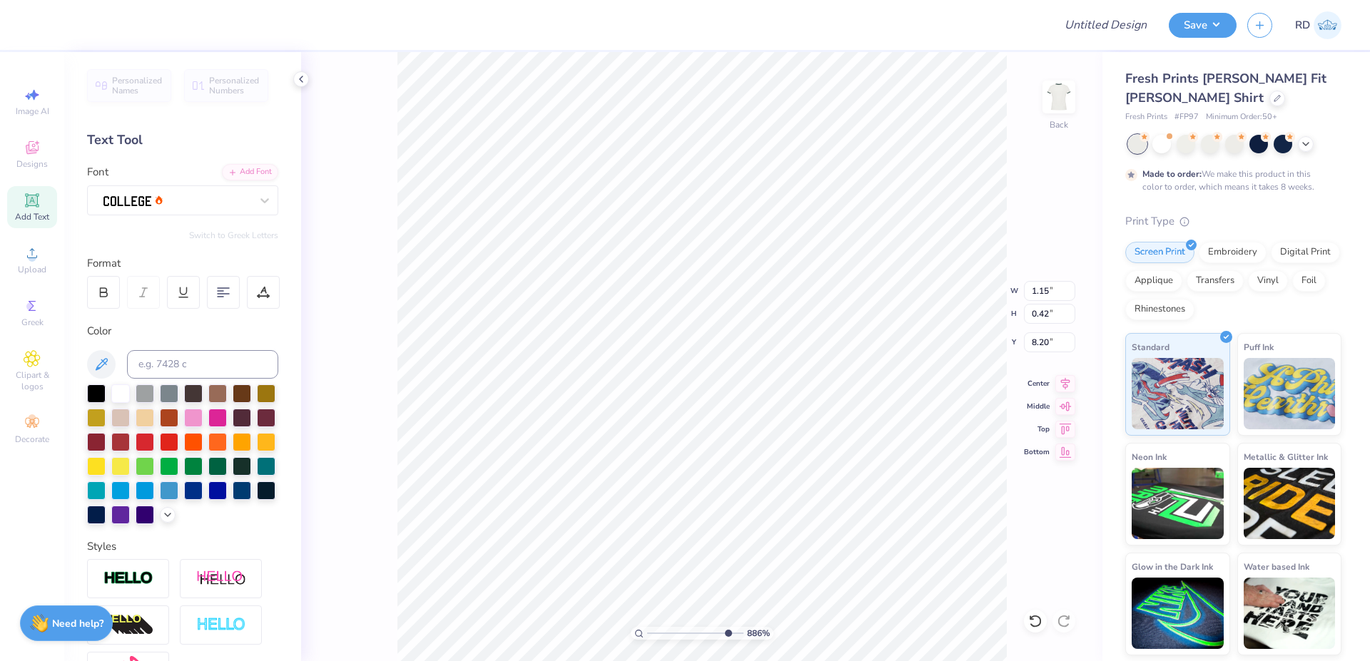
type input "7.27"
drag, startPoint x: 728, startPoint y: 633, endPoint x: 776, endPoint y: 626, distance: 48.3
type input "10"
click at [738, 627] on input "range" at bounding box center [692, 633] width 91 height 13
click at [902, 384] on li "Duplicate" at bounding box center [912, 393] width 112 height 28
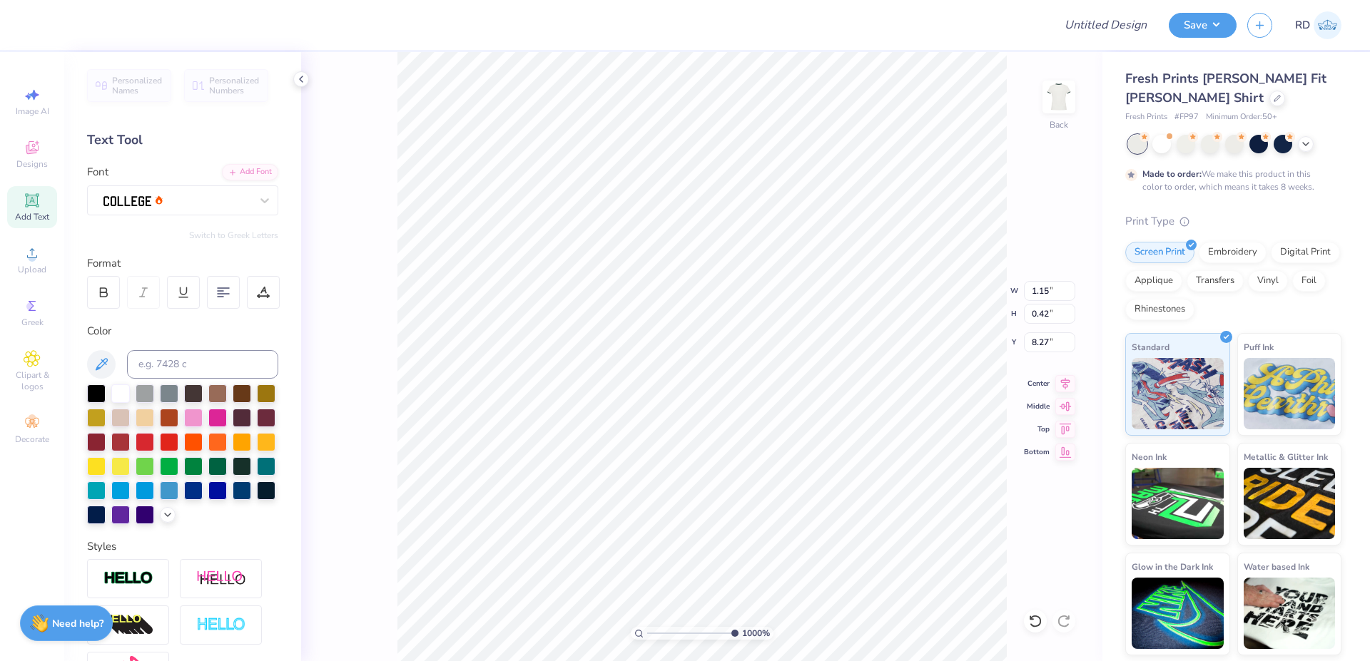
type input "8.13"
type textarea "bid"
type input "10.00"
type input "2.76"
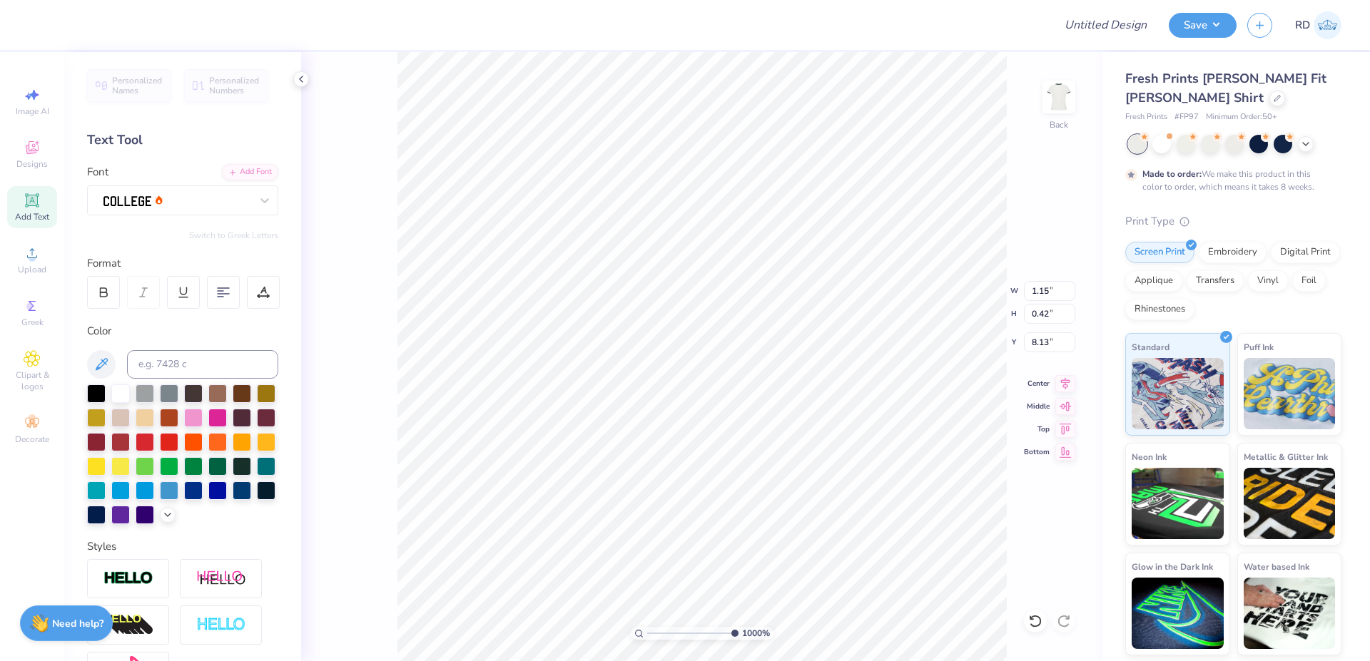
type input "5.79"
type input "0.67"
type input "0.42"
click at [691, 375] on li "Duplicate" at bounding box center [693, 381] width 112 height 28
type input "7.76"
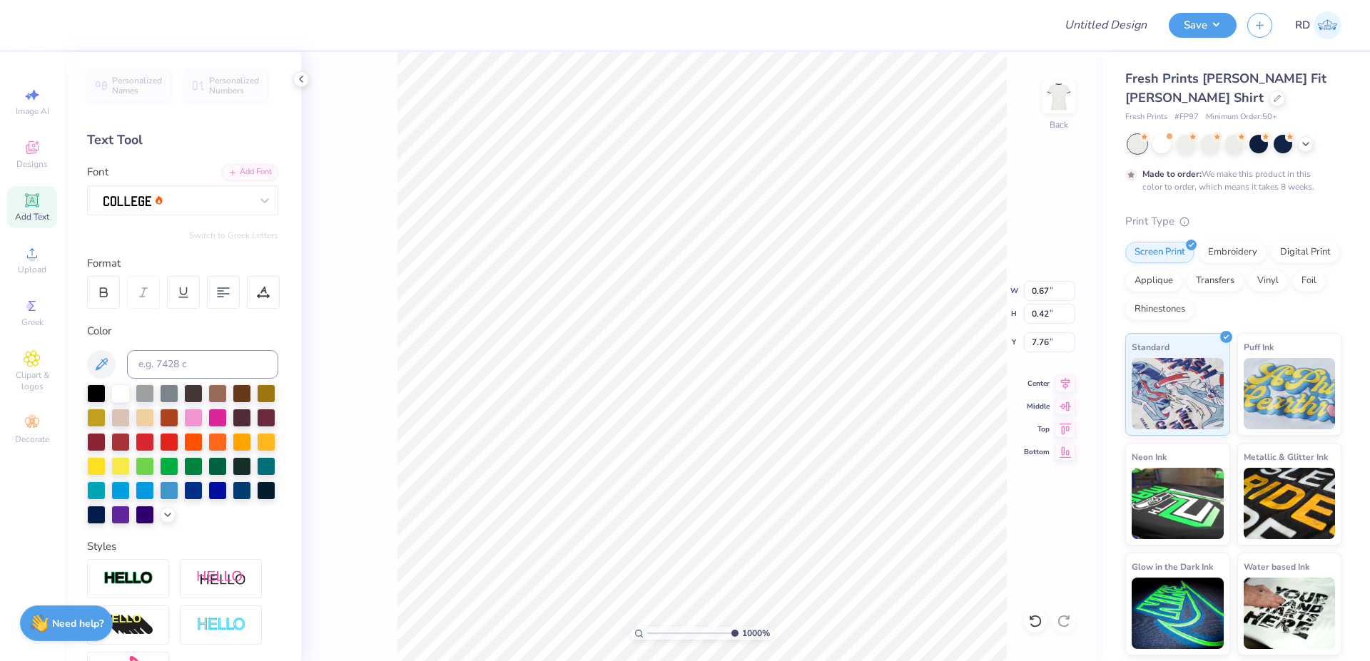
type textarea "da"
click at [932, 358] on li "Duplicate" at bounding box center [934, 354] width 112 height 28
type input "7.76"
type input "10.00"
type input "2.76"
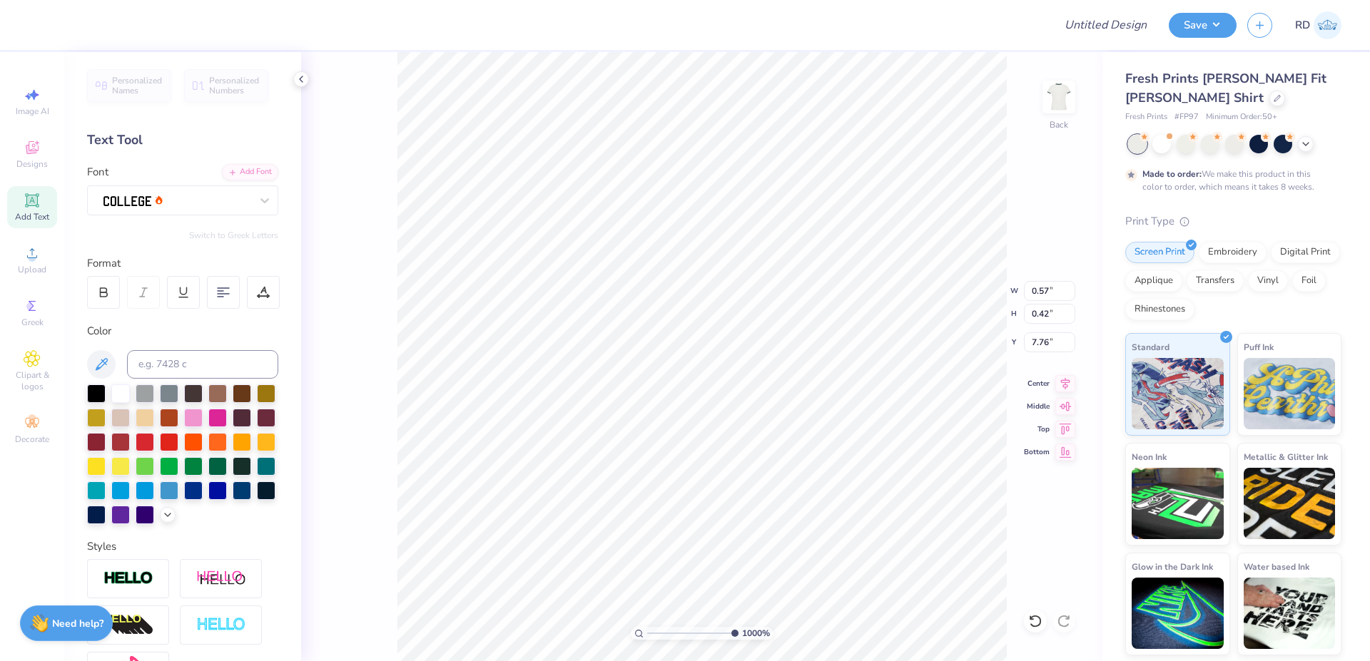
type input "5.79"
type textarea "y"
type input "10.00"
type input "2.76"
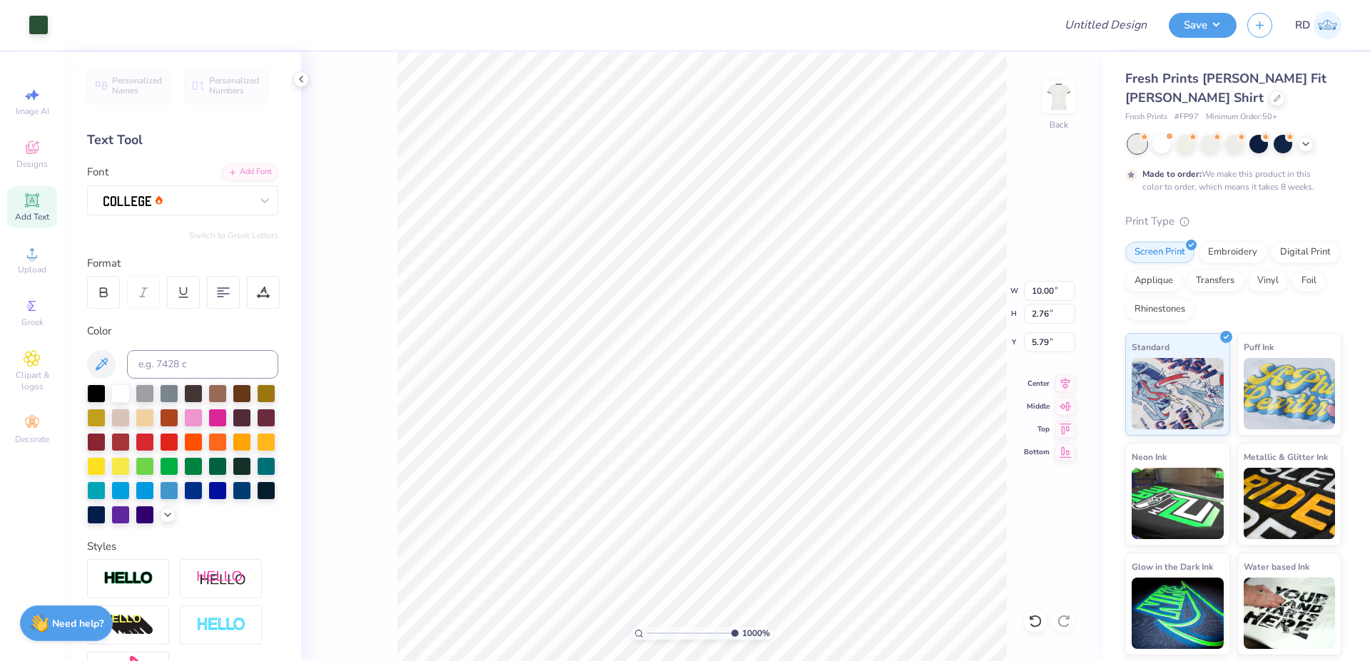
type input "5.79"
type input "0.30"
type input "0.42"
type input "6.76"
drag, startPoint x: 719, startPoint y: 632, endPoint x: 671, endPoint y: 627, distance: 48.1
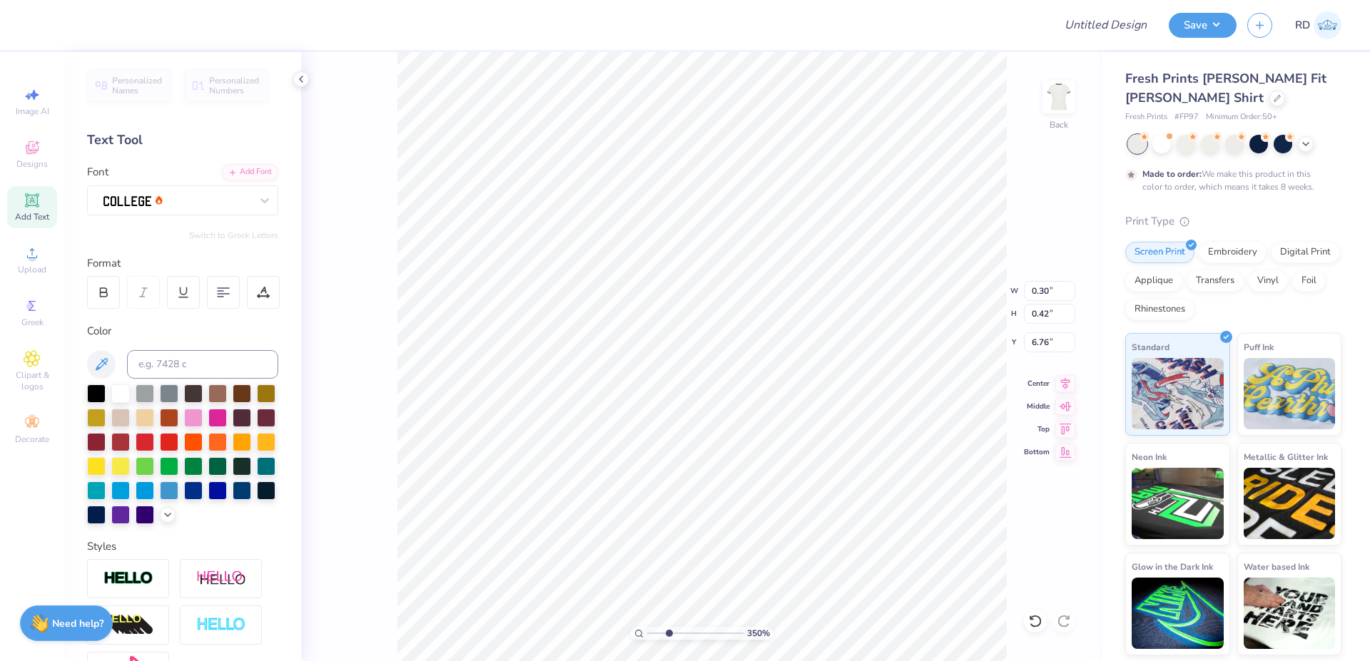
click at [668, 633] on input "range" at bounding box center [695, 633] width 96 height 13
type input "2.9"
type input "10.00"
type input "2.76"
type input "5.79"
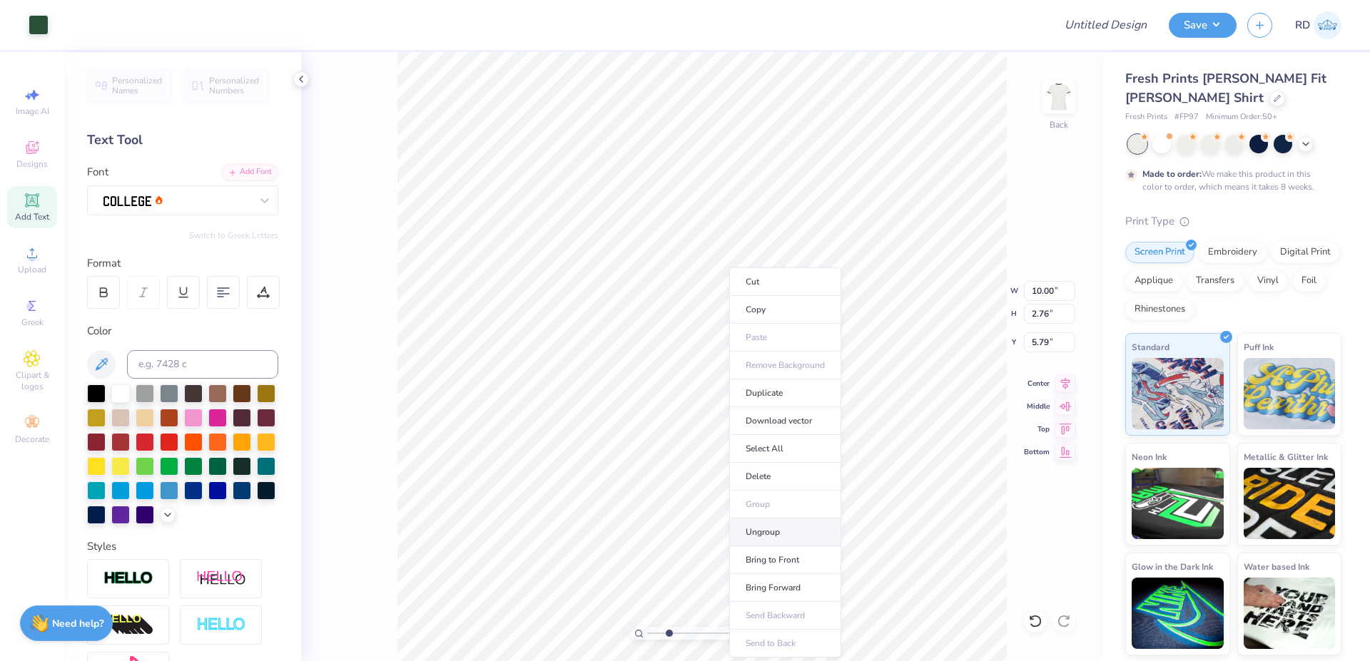
click at [774, 532] on li "Ungroup" at bounding box center [785, 533] width 112 height 28
click at [190, 367] on input at bounding box center [202, 364] width 151 height 29
type input "350"
type input "10.00"
type input "2.49"
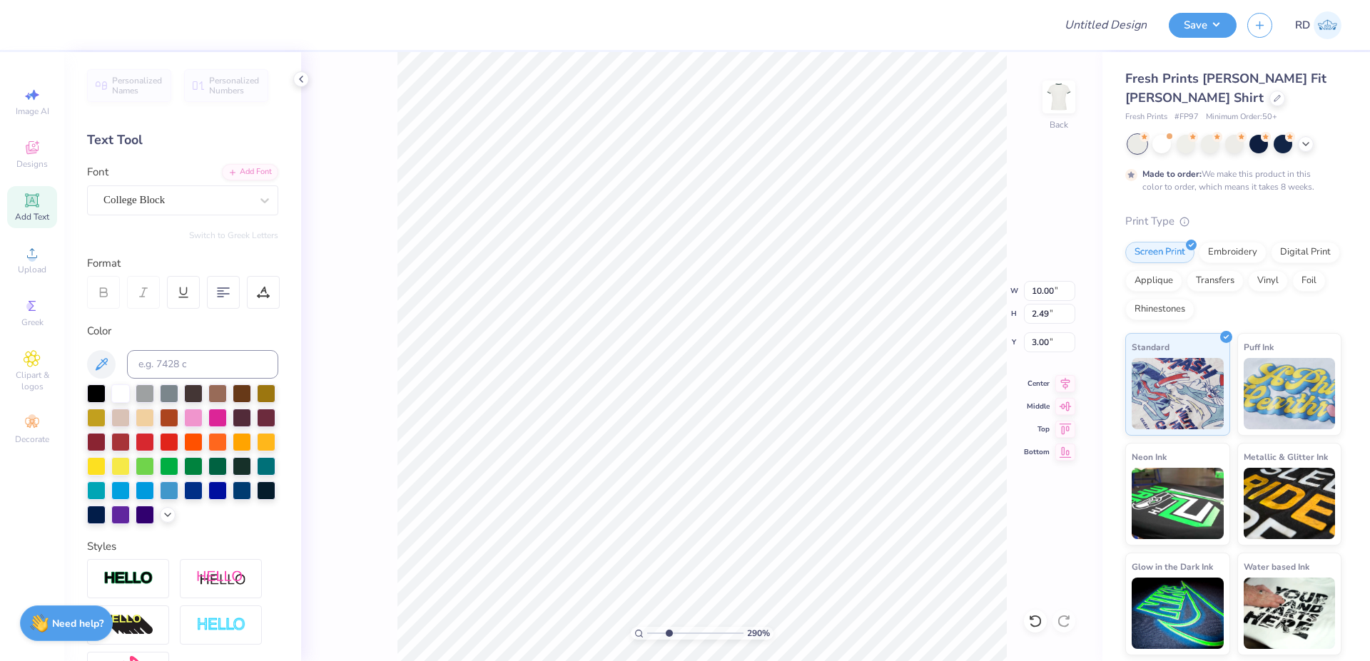
type input "3.00"
type input "2.57"
type input "1.62"
type input "6.36"
type input "0.57"
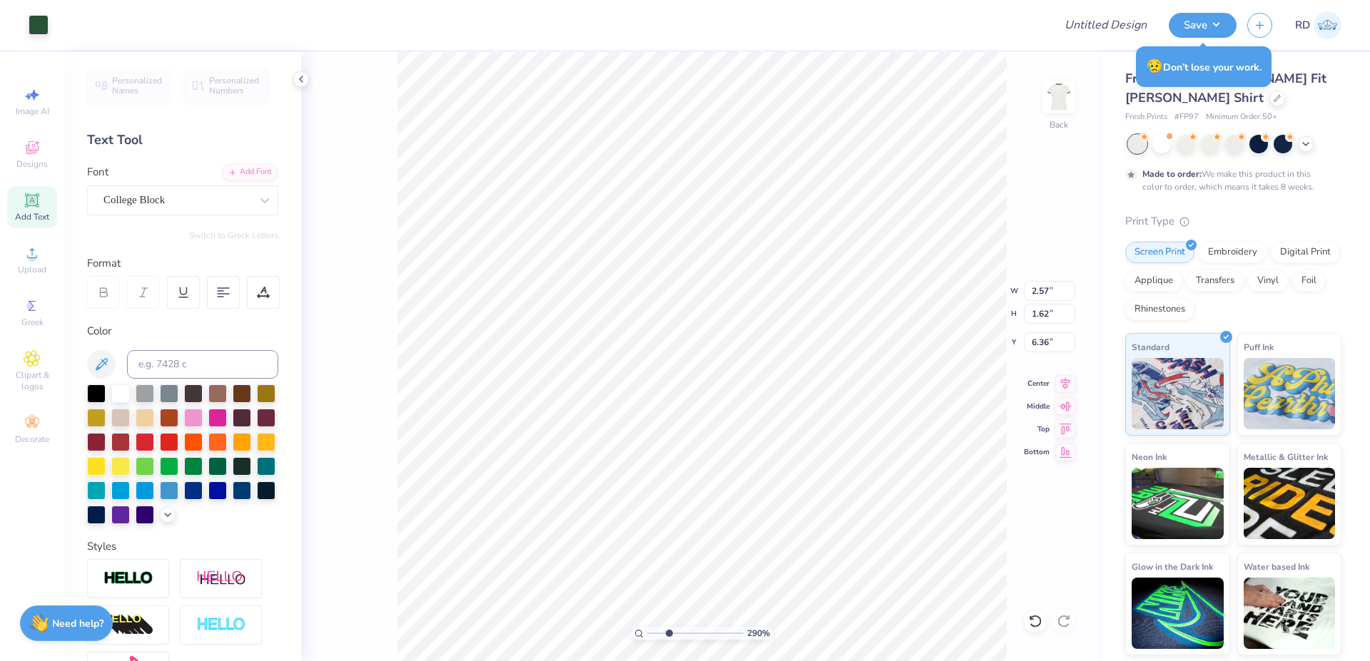
type input "0.42"
type input "6.76"
click at [185, 357] on input at bounding box center [202, 364] width 151 height 29
type input "350"
type input "0.67"
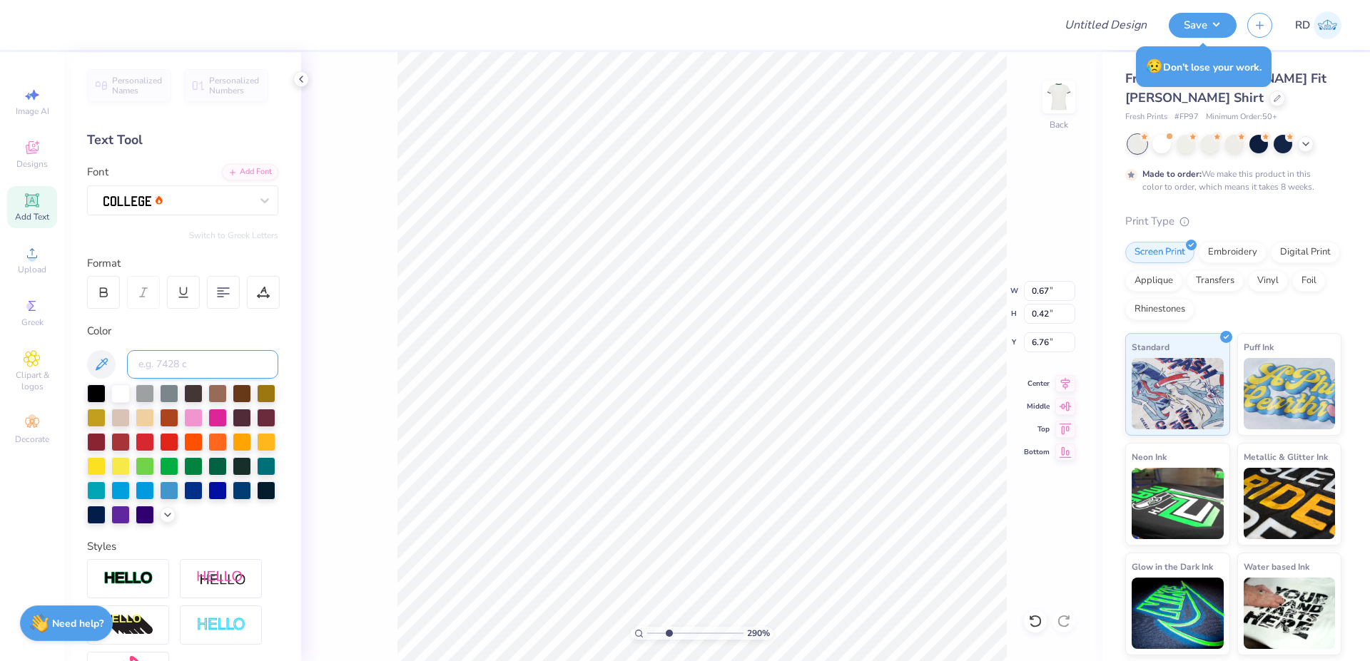
click at [186, 352] on input at bounding box center [202, 364] width 151 height 29
type input "350"
type input "1.15"
type input "7.27"
click at [221, 366] on input at bounding box center [202, 364] width 151 height 29
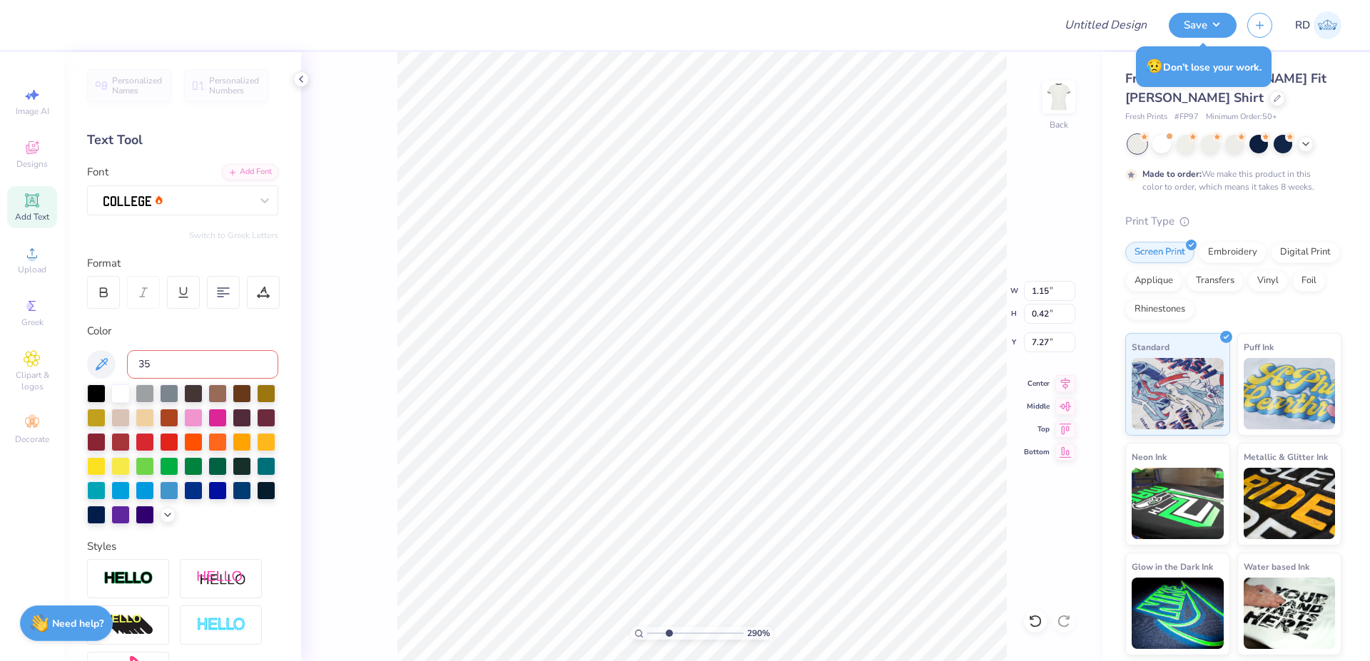
type input "350"
drag, startPoint x: 655, startPoint y: 636, endPoint x: 581, endPoint y: 639, distance: 74.3
type input "1"
click at [647, 639] on input "range" at bounding box center [695, 633] width 96 height 13
click at [30, 260] on circle at bounding box center [32, 258] width 8 height 8
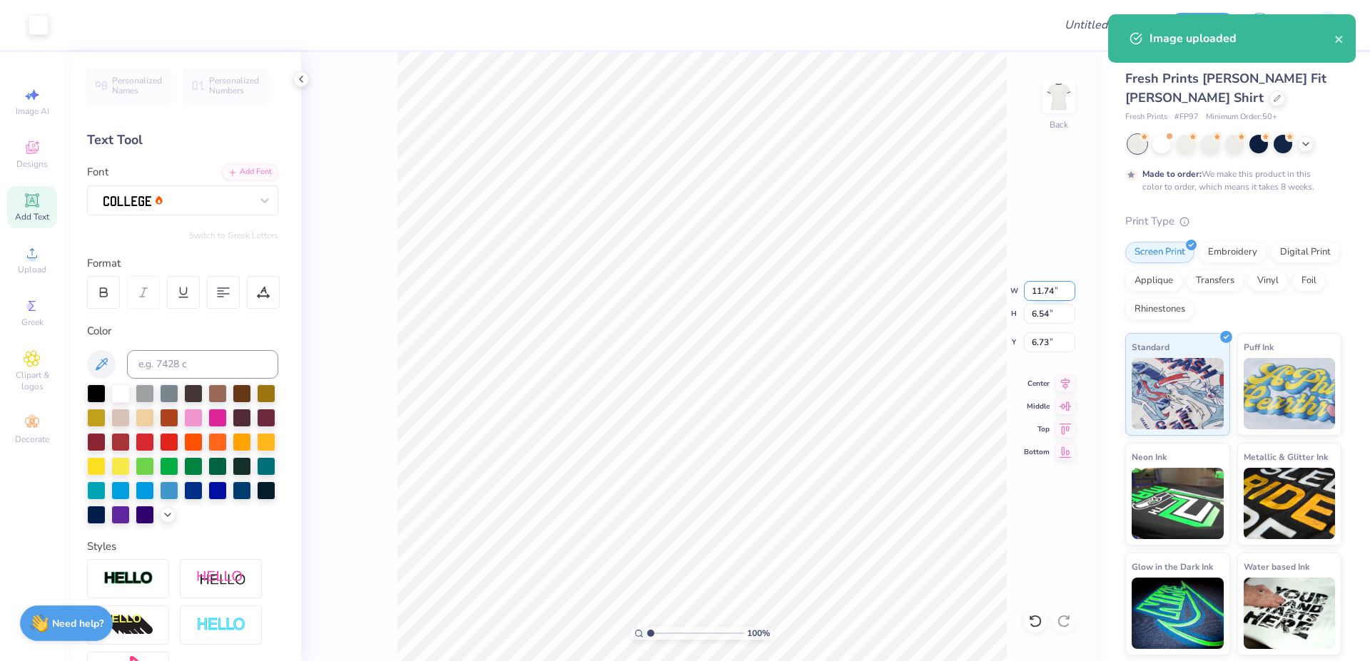
click at [1051, 292] on input "11.74" at bounding box center [1049, 291] width 51 height 20
type input "10.00"
type input "5.57"
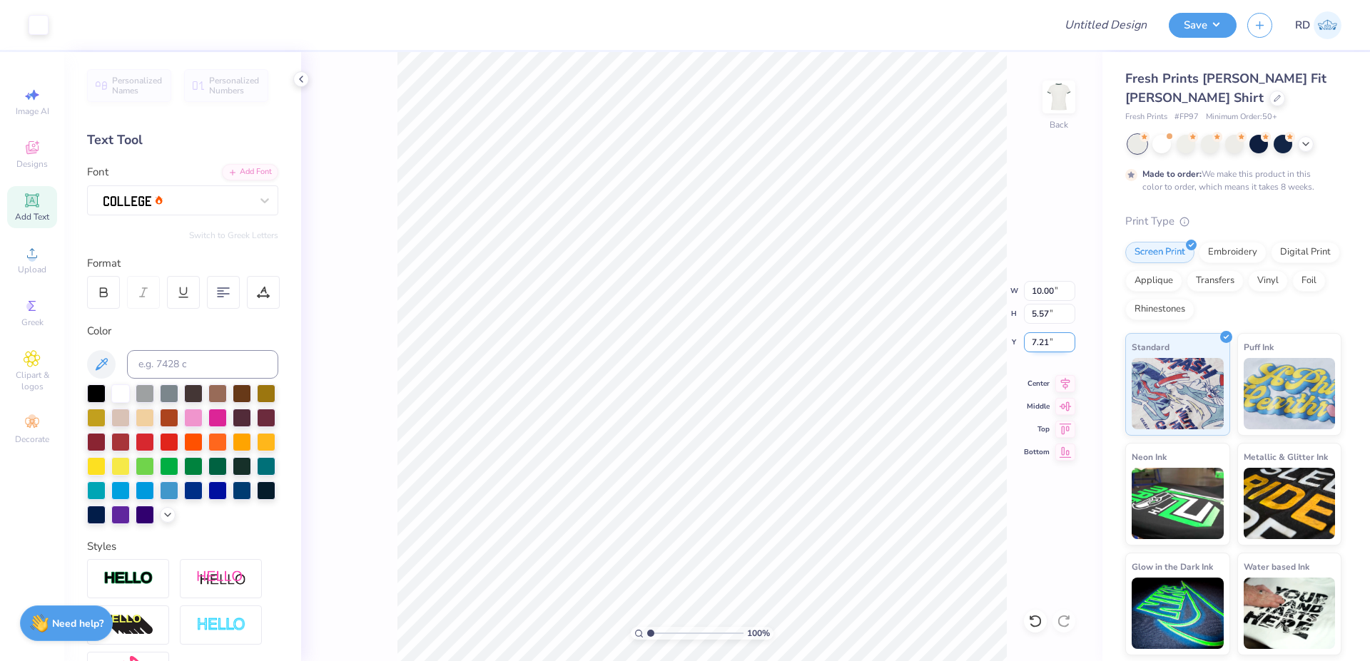
click at [1045, 342] on input "7.21" at bounding box center [1049, 342] width 51 height 20
type input "3.00"
click at [1071, 378] on icon at bounding box center [1065, 381] width 20 height 17
click at [1053, 297] on input "10.00" at bounding box center [1049, 291] width 51 height 20
type input "8.00"
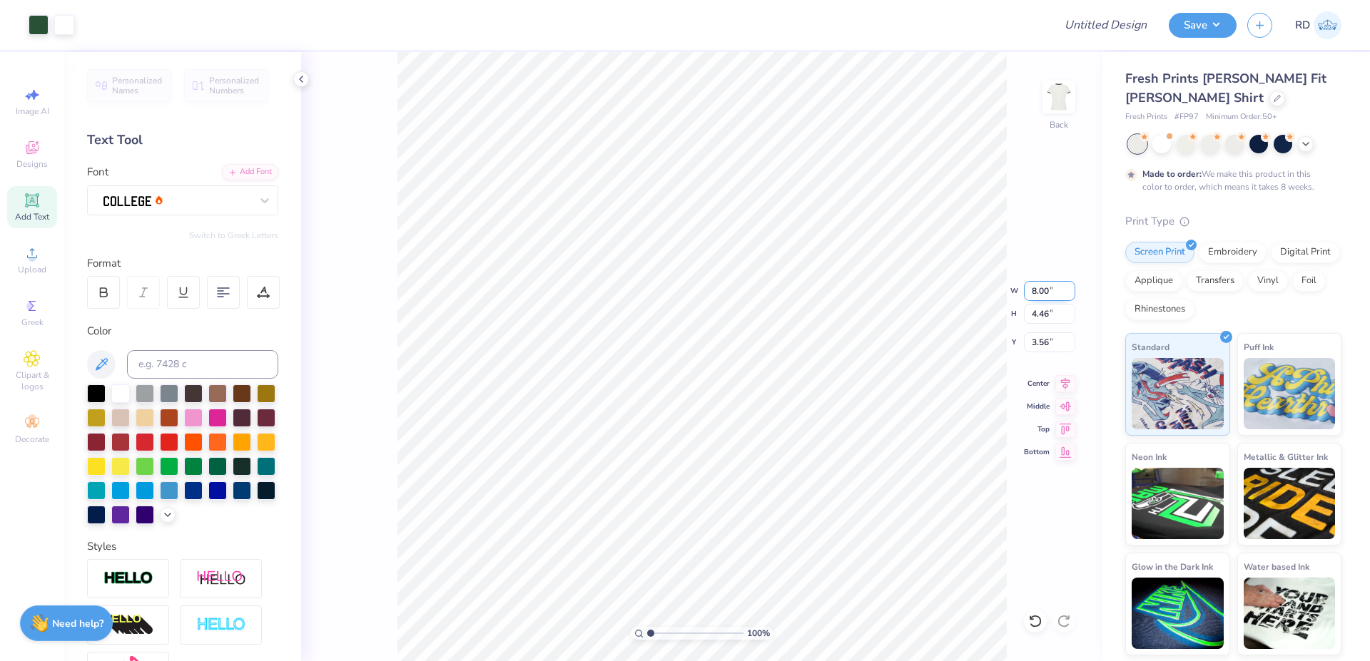
type input "4.46"
type input "3.56"
click at [1061, 293] on input "8.00" at bounding box center [1049, 291] width 51 height 20
click at [1049, 288] on input "8.00" at bounding box center [1049, 291] width 51 height 20
type input "9.00"
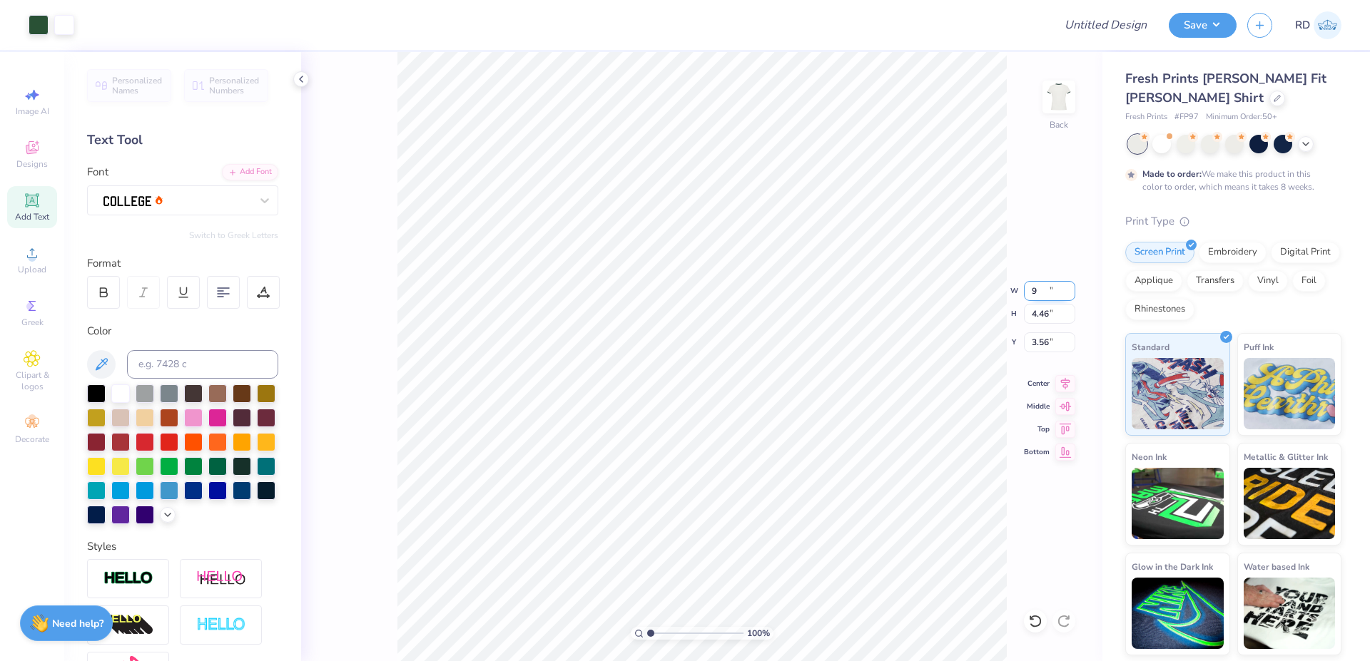
type input "5.02"
click at [1047, 350] on input "3.28" at bounding box center [1049, 342] width 51 height 20
type input "3.00"
click at [1065, 379] on icon at bounding box center [1065, 381] width 20 height 17
click at [1106, 18] on input "Design Title" at bounding box center [1088, 25] width 140 height 29
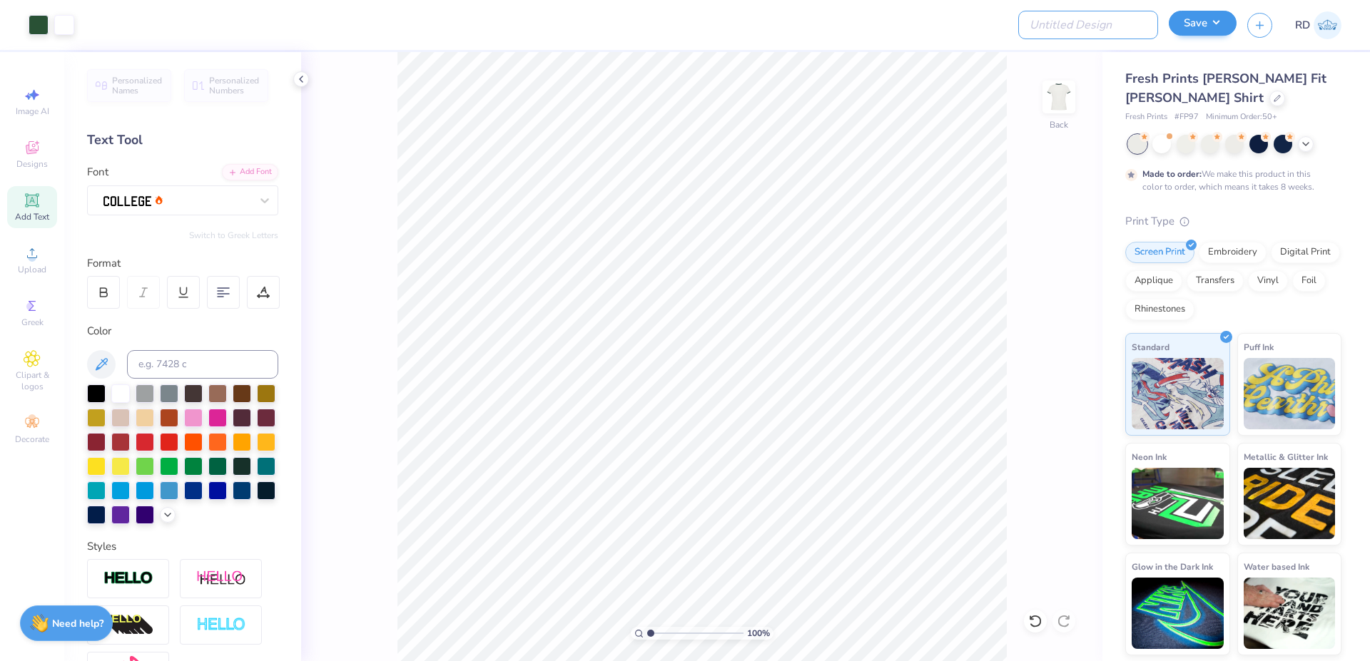
paste input "FPS239914"
type input "FPS239914"
click at [1203, 28] on button "Save" at bounding box center [1202, 23] width 68 height 25
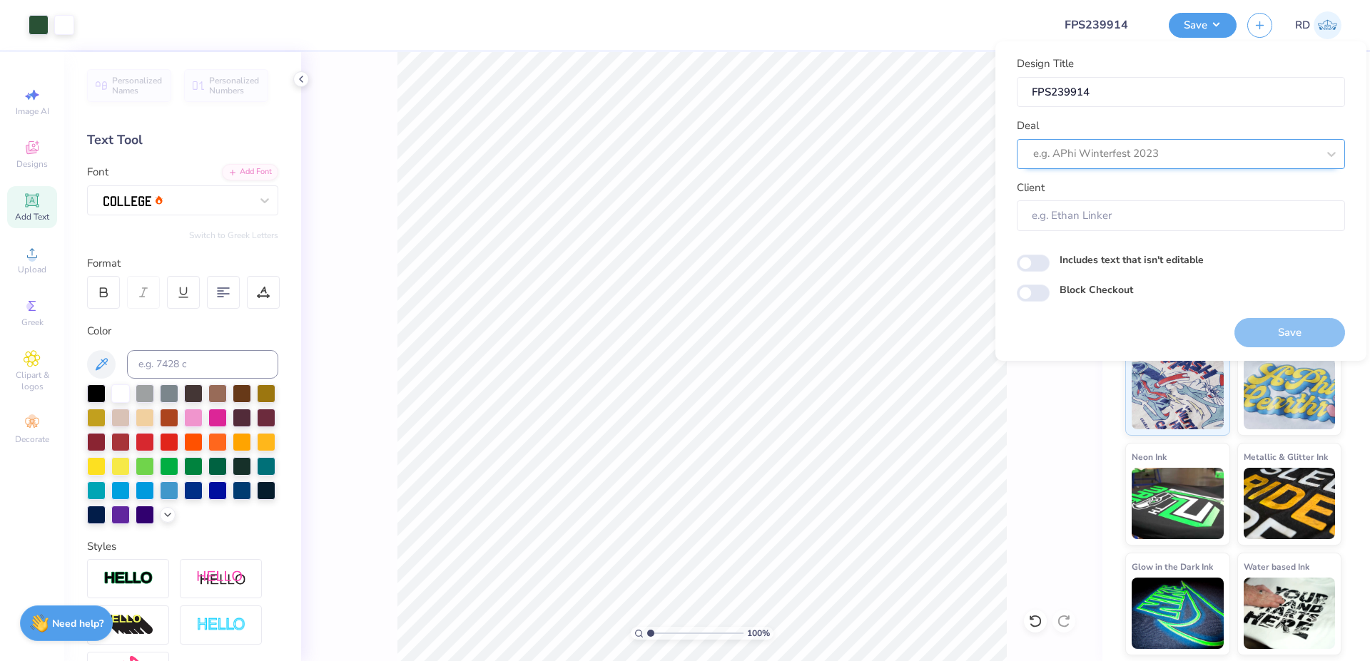
click at [1128, 162] on div at bounding box center [1175, 153] width 284 height 19
click at [1109, 185] on div "Design Tool Gallery" at bounding box center [1180, 192] width 317 height 24
type input "gallery"
type input "Design Tool Gallery User"
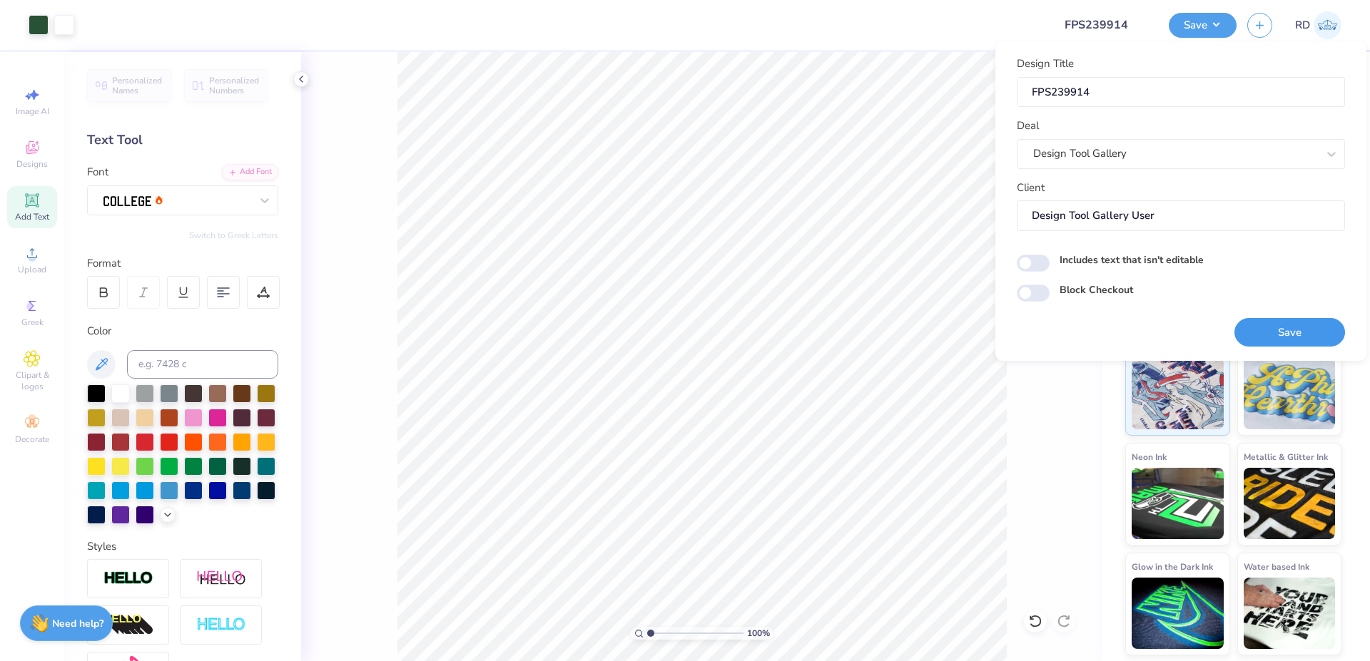
click at [1263, 329] on button "Save" at bounding box center [1289, 332] width 111 height 29
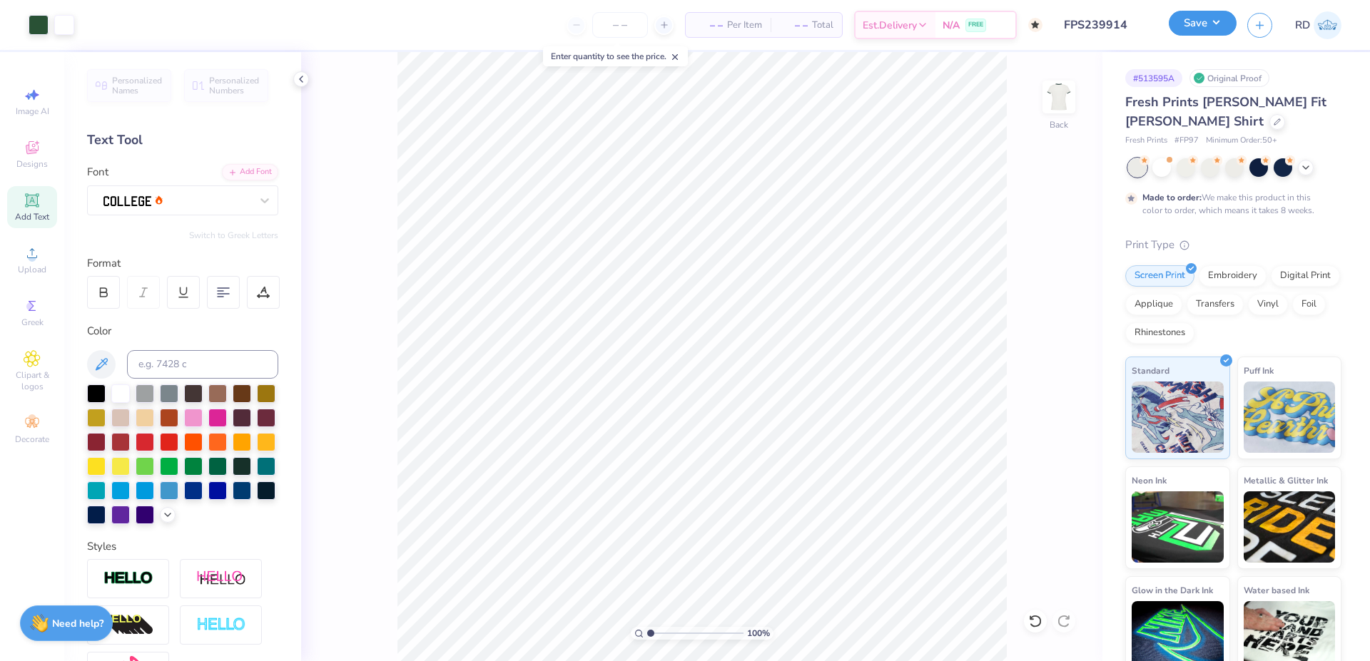
click at [1225, 22] on button "Save" at bounding box center [1202, 23] width 68 height 25
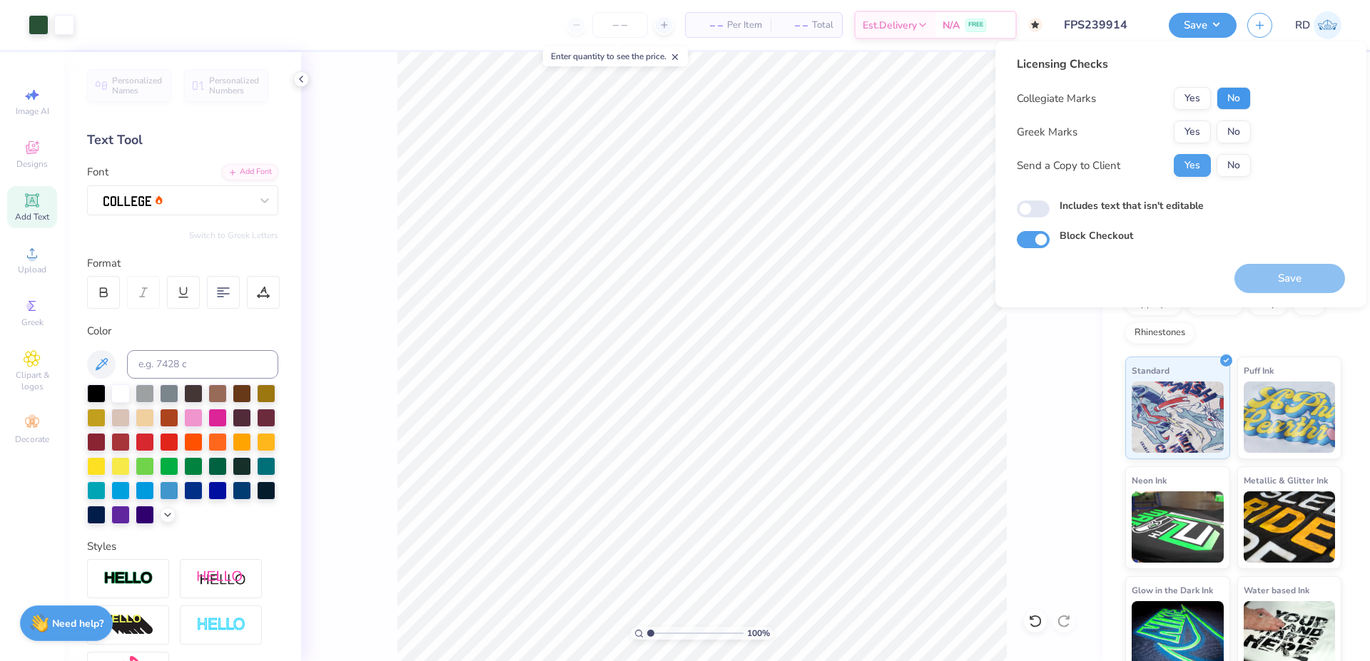
click at [1231, 101] on button "No" at bounding box center [1233, 98] width 34 height 23
click at [1181, 139] on button "Yes" at bounding box center [1191, 132] width 37 height 23
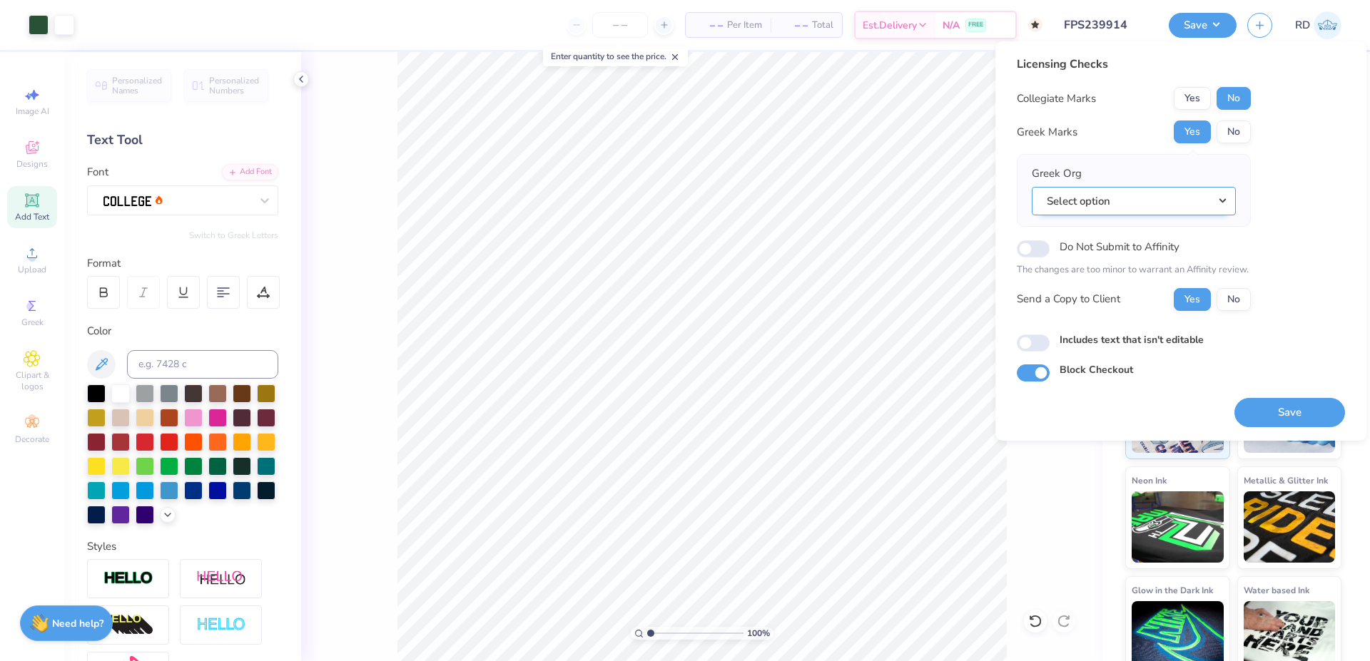
click at [1220, 208] on button "Select option" at bounding box center [1133, 201] width 204 height 29
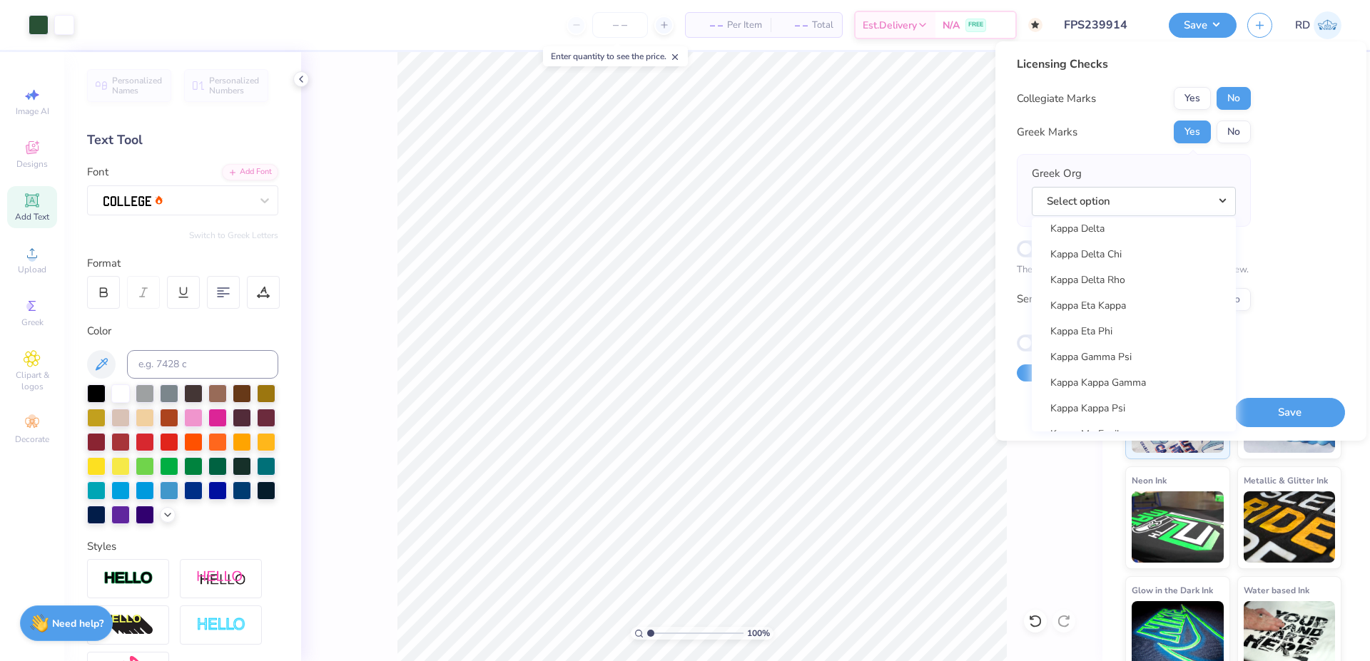
scroll to position [5149, 0]
click at [1135, 279] on link "Kappa Delta" at bounding box center [1133, 274] width 193 height 24
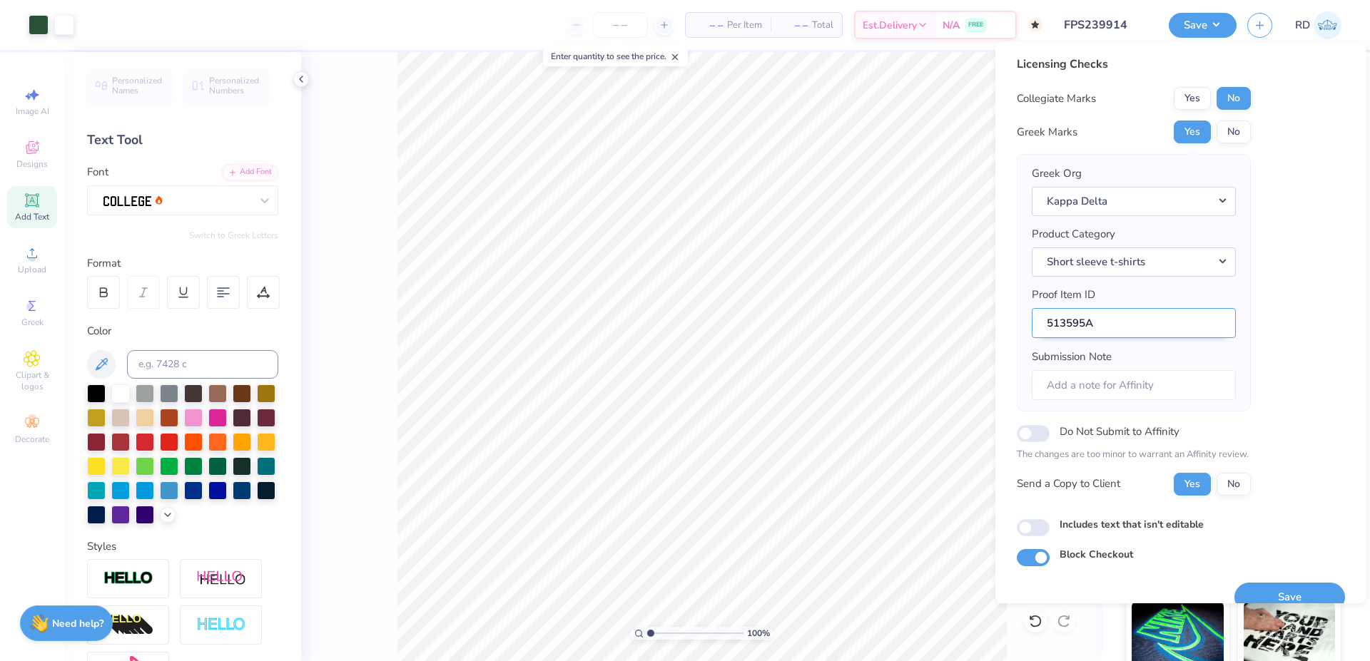
drag, startPoint x: 1088, startPoint y: 325, endPoint x: 920, endPoint y: 322, distance: 167.6
click at [1031, 322] on input "513595A" at bounding box center [1133, 323] width 204 height 31
click at [1270, 587] on button "Save" at bounding box center [1289, 597] width 111 height 29
